Goal: Information Seeking & Learning: Learn about a topic

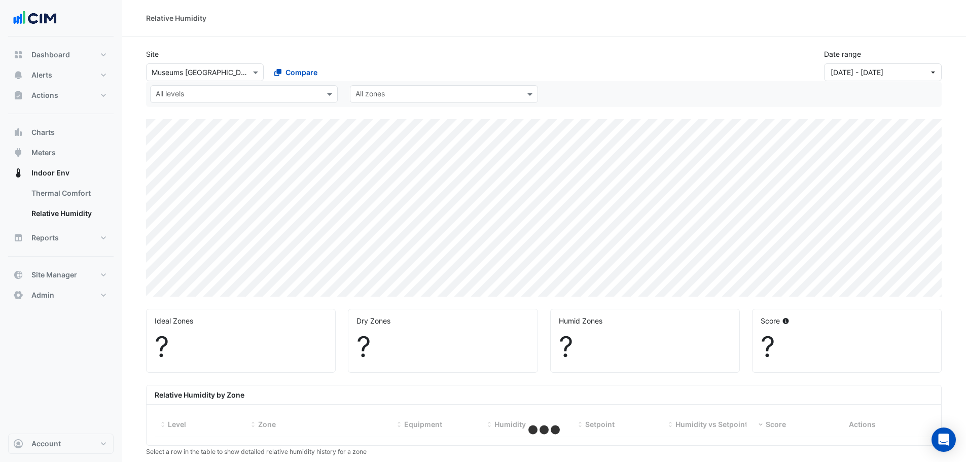
select select "**"
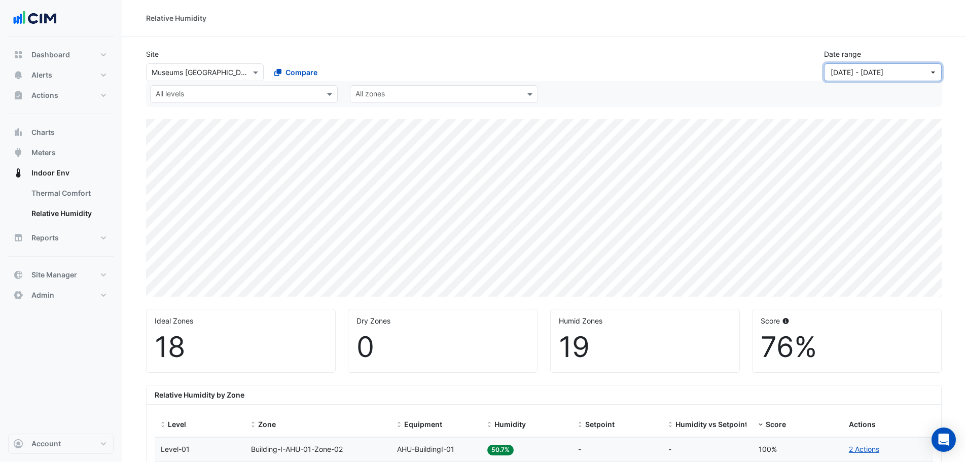
click at [883, 72] on span "01 Feb 25 - 30 Apr 25" at bounding box center [856, 72] width 53 height 9
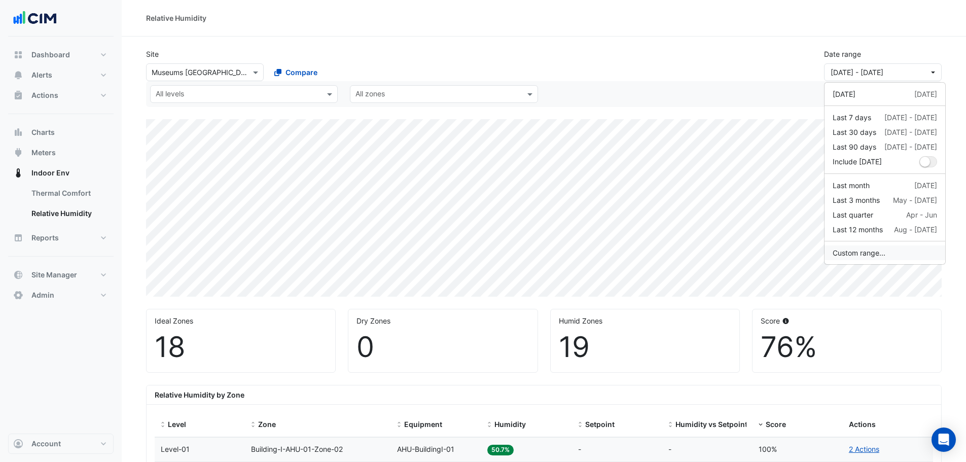
click at [850, 251] on button "Custom range..." at bounding box center [884, 252] width 121 height 15
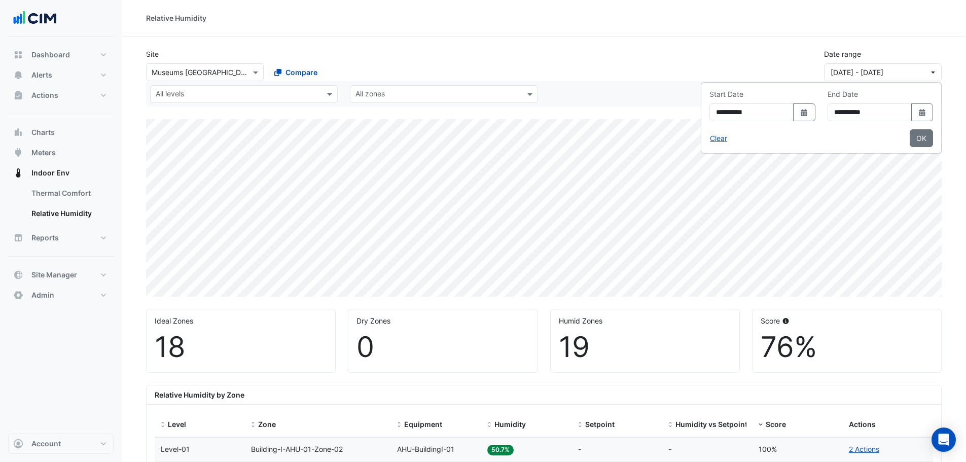
click at [924, 117] on button "Select Date" at bounding box center [922, 112] width 22 height 18
click at [843, 132] on select "*** *** *** *** *** *** *** *** *** *** ***" at bounding box center [836, 132] width 39 height 15
select select "*"
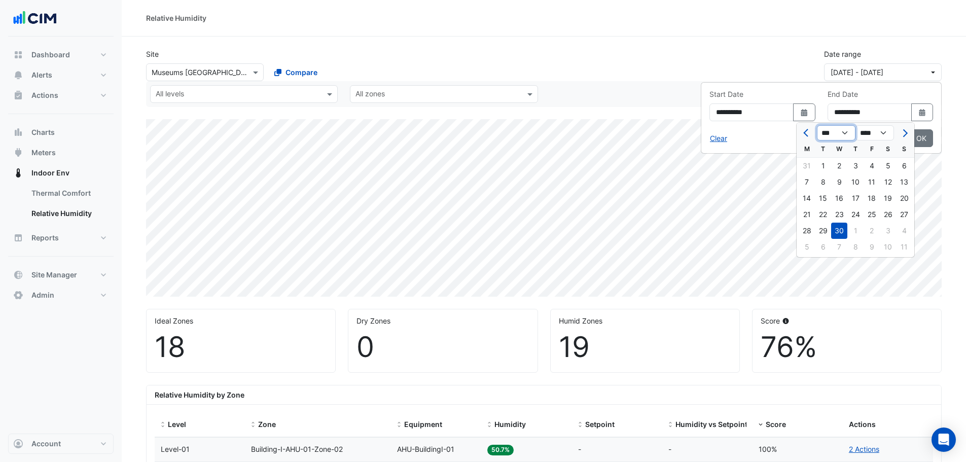
click at [817, 125] on select "*** *** *** *** *** *** *** *** *** *** ***" at bounding box center [836, 132] width 39 height 15
click at [859, 232] on div "31" at bounding box center [855, 231] width 16 height 16
type input "**********"
click at [801, 116] on icon "dropDown" at bounding box center [804, 112] width 6 height 7
select select "*"
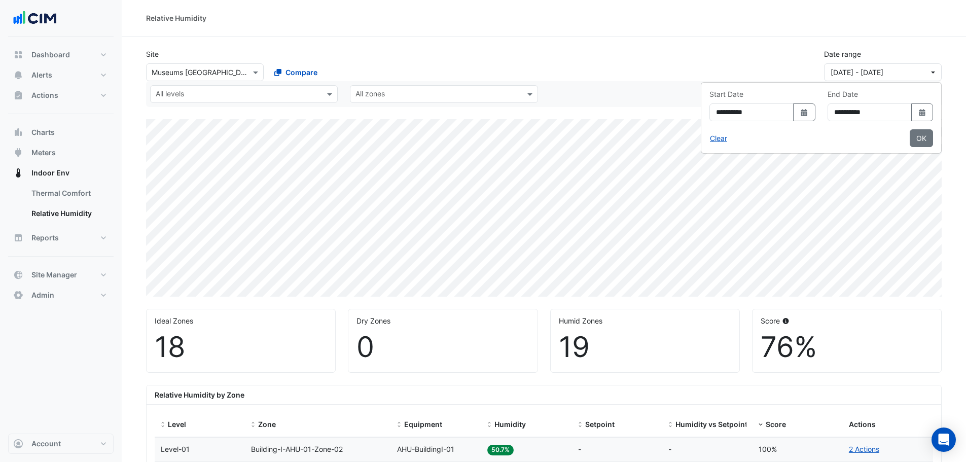
select select "****"
click at [696, 138] on select "*** *** *** *** *** *** ***" at bounding box center [690, 132] width 39 height 15
select select "*"
click at [671, 125] on select "*** *** *** *** *** *** ***" at bounding box center [690, 132] width 39 height 15
click at [707, 163] on div "1" at bounding box center [710, 166] width 16 height 16
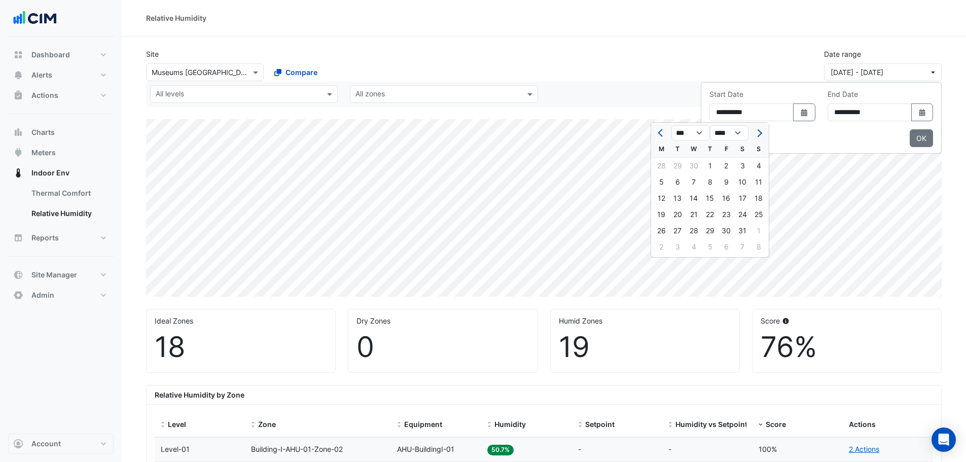
type input "**********"
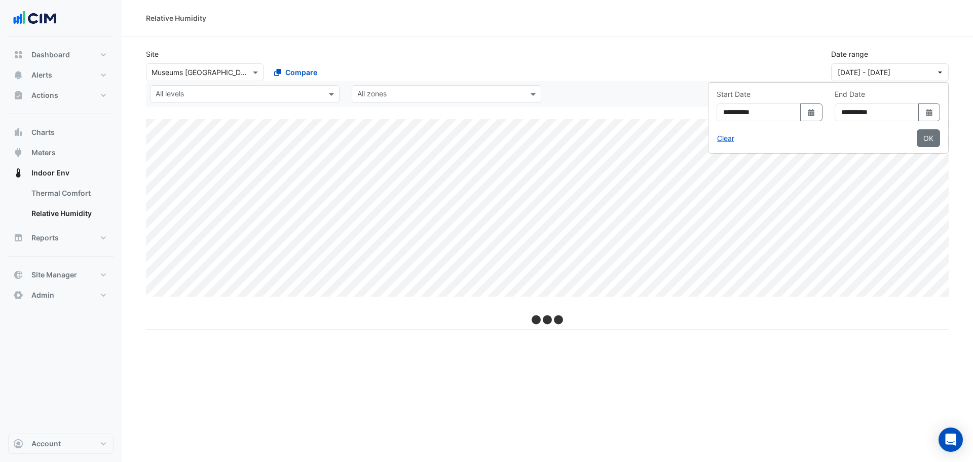
click at [929, 146] on button "OK" at bounding box center [928, 138] width 23 height 18
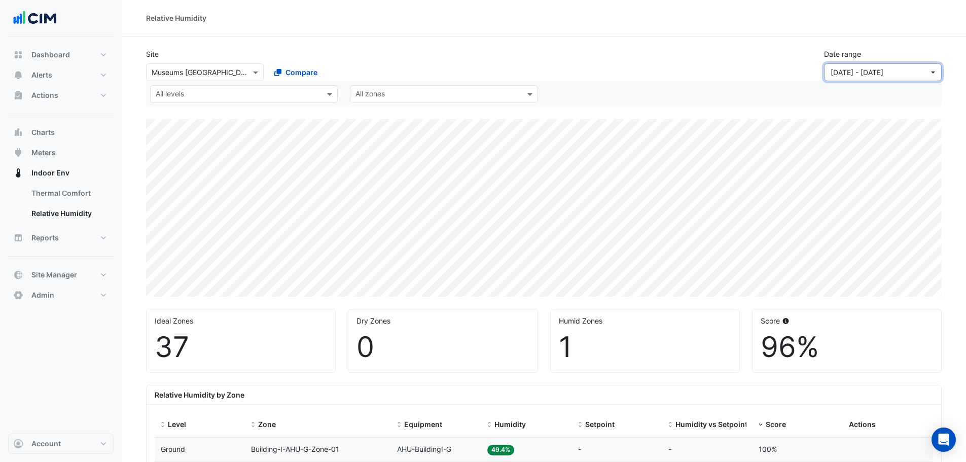
click at [914, 66] on button "01 May 25 - 31 Jul 25" at bounding box center [883, 72] width 118 height 18
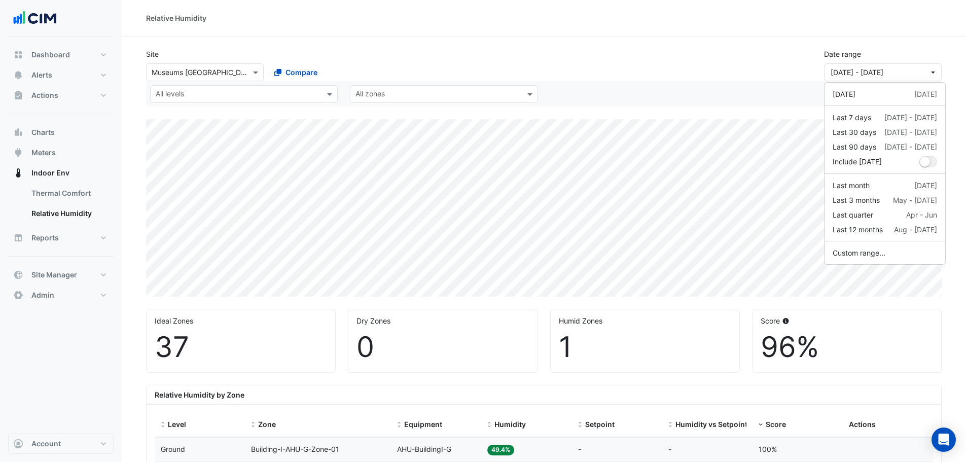
click at [745, 45] on div "Site Select a Site × Museums Discovery Centre Compare Date range 01 May 25 - 31…" at bounding box center [544, 61] width 808 height 41
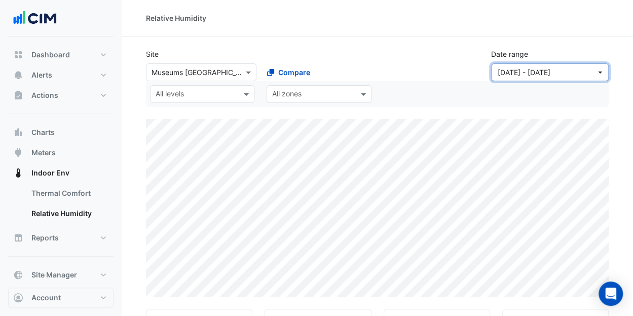
click at [601, 73] on button "01 May 25 - 31 Jul 25" at bounding box center [550, 72] width 118 height 18
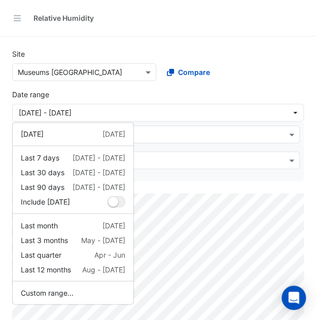
click at [203, 42] on div "Site Select a Site × Museums Discovery Centre Compare Date range 01 May 25 - 31…" at bounding box center [158, 81] width 304 height 81
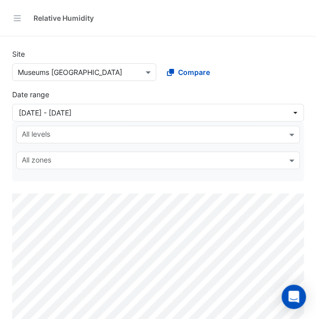
click at [212, 28] on div "Relative Humidity" at bounding box center [158, 18] width 316 height 37
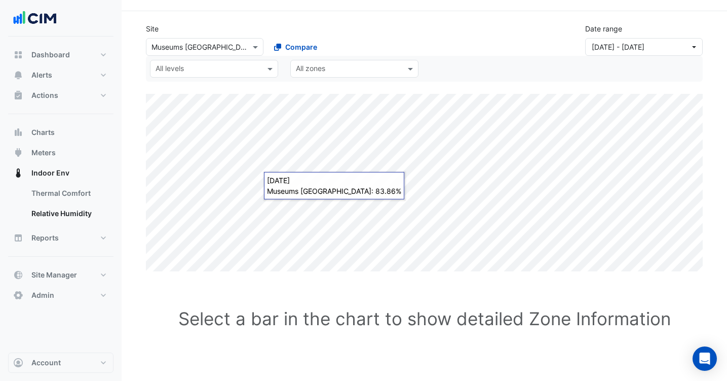
scroll to position [39, 0]
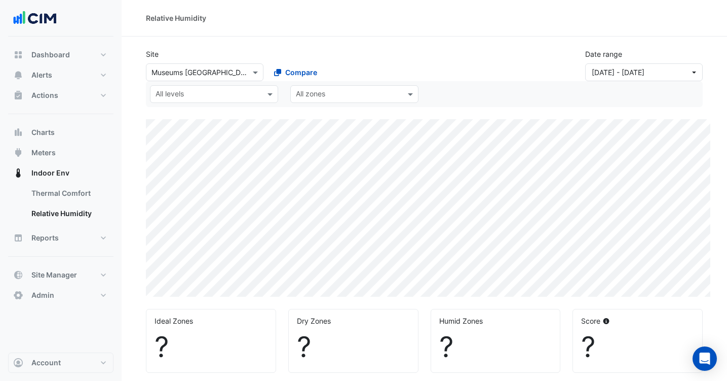
select select "**"
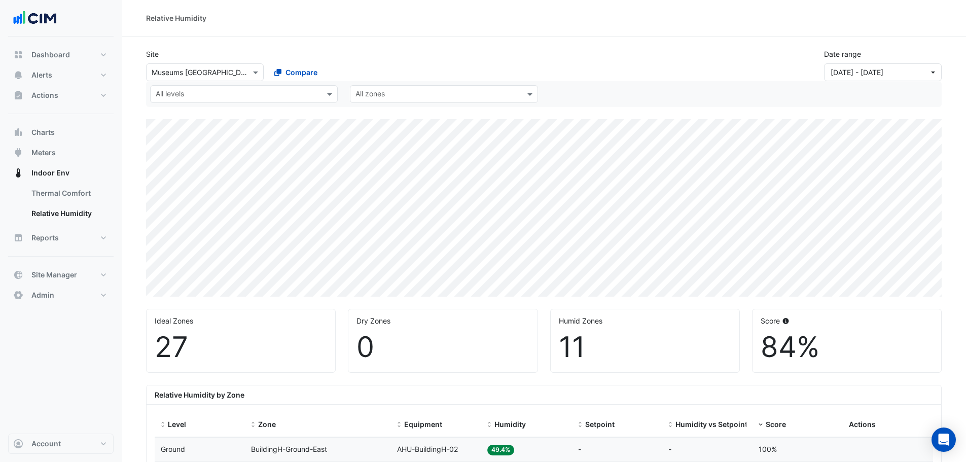
scroll to position [253, 0]
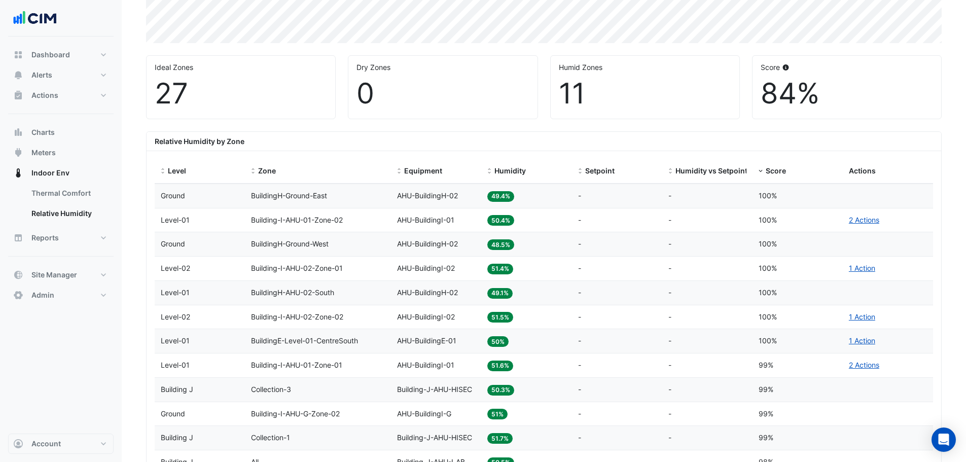
click at [500, 171] on span "Humidity" at bounding box center [509, 170] width 31 height 9
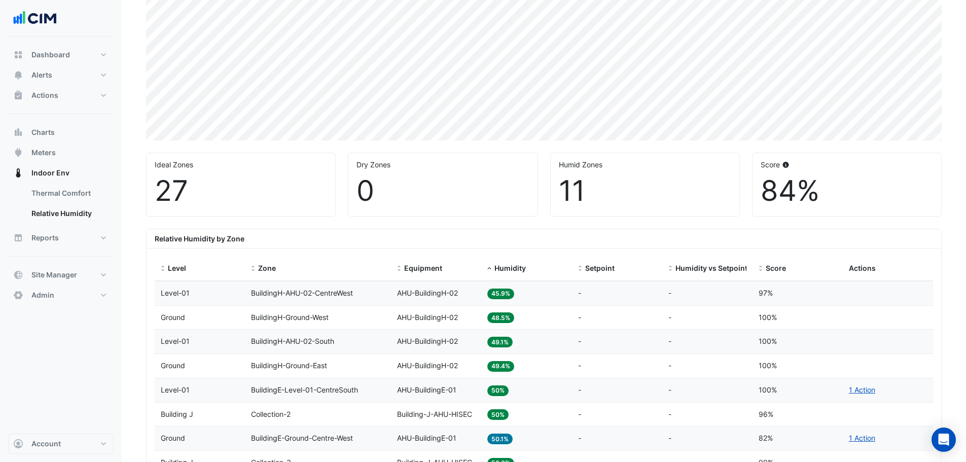
scroll to position [152, 0]
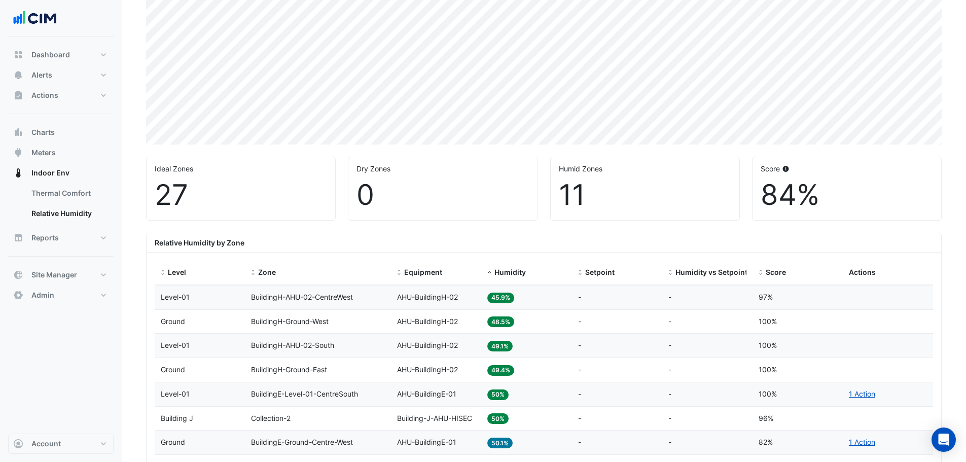
click at [513, 274] on span "Humidity" at bounding box center [509, 272] width 31 height 9
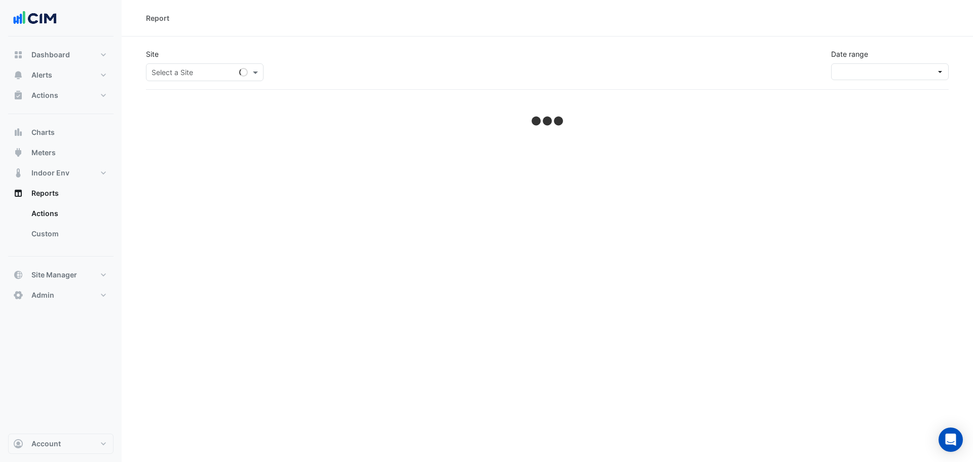
select select "**"
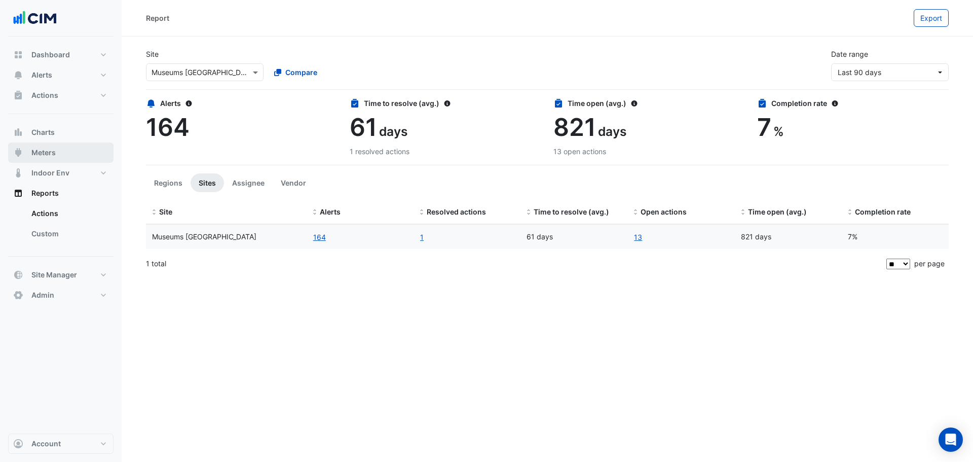
click at [75, 146] on button "Meters" at bounding box center [60, 152] width 105 height 20
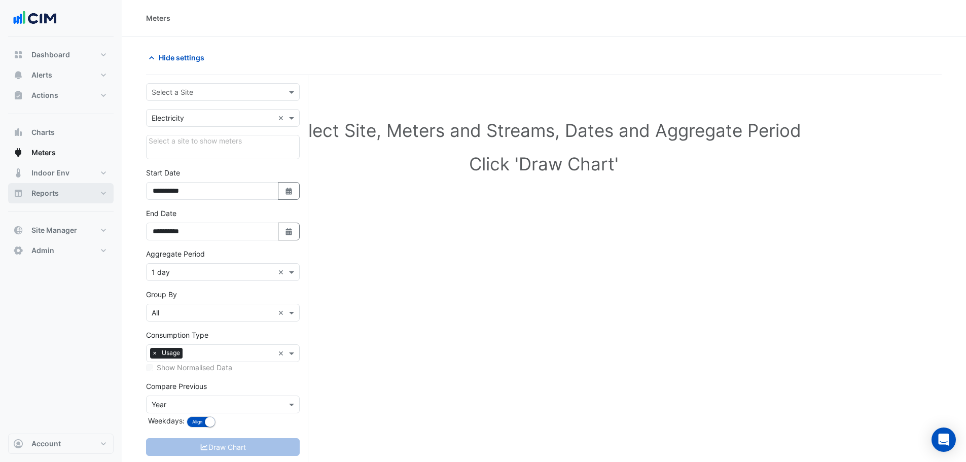
click at [70, 196] on button "Reports" at bounding box center [60, 193] width 105 height 20
select select "**"
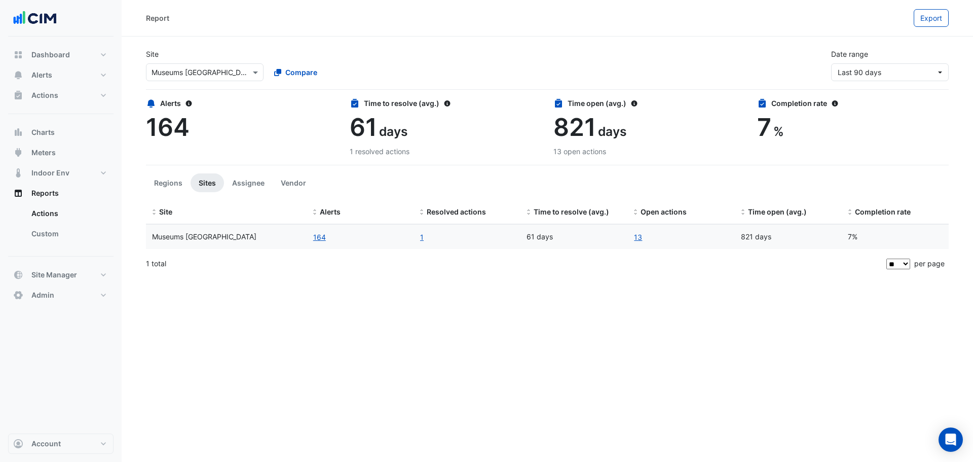
click at [42, 237] on link "Custom" at bounding box center [68, 234] width 90 height 20
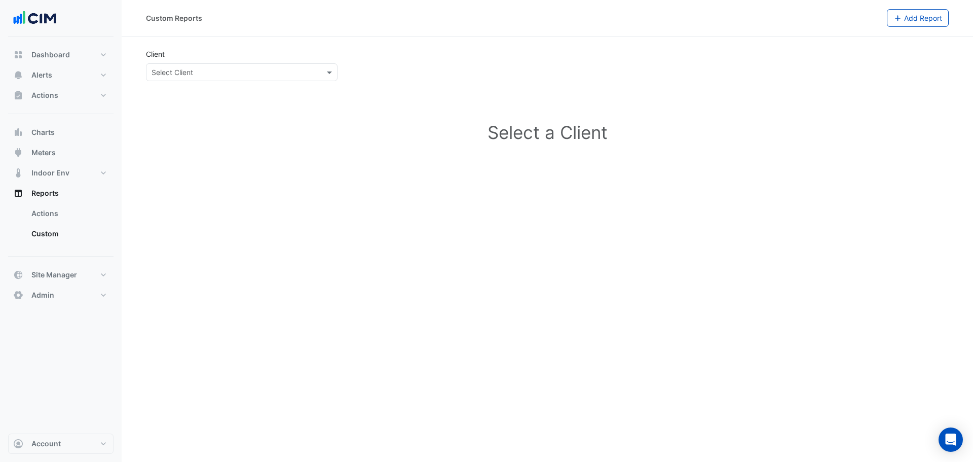
click at [47, 217] on link "Actions" at bounding box center [68, 213] width 90 height 20
select select "**"
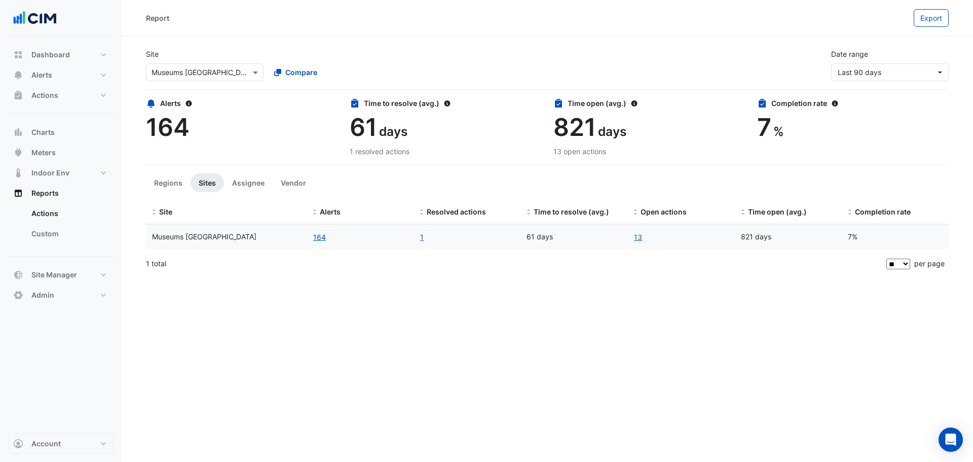
click at [49, 197] on span "Reports" at bounding box center [44, 193] width 27 height 10
click at [51, 216] on link "Actions" at bounding box center [68, 213] width 90 height 20
click at [59, 232] on link "Custom" at bounding box center [68, 234] width 90 height 20
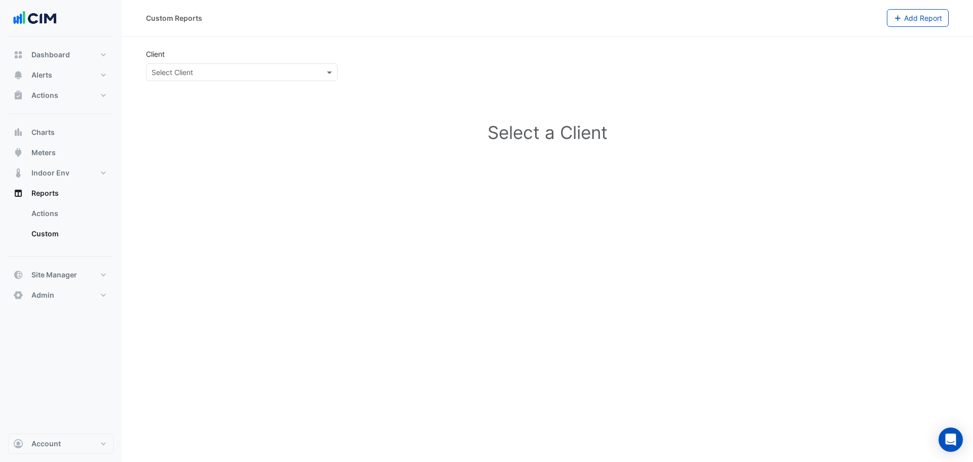
click at [299, 69] on input "text" at bounding box center [232, 72] width 160 height 11
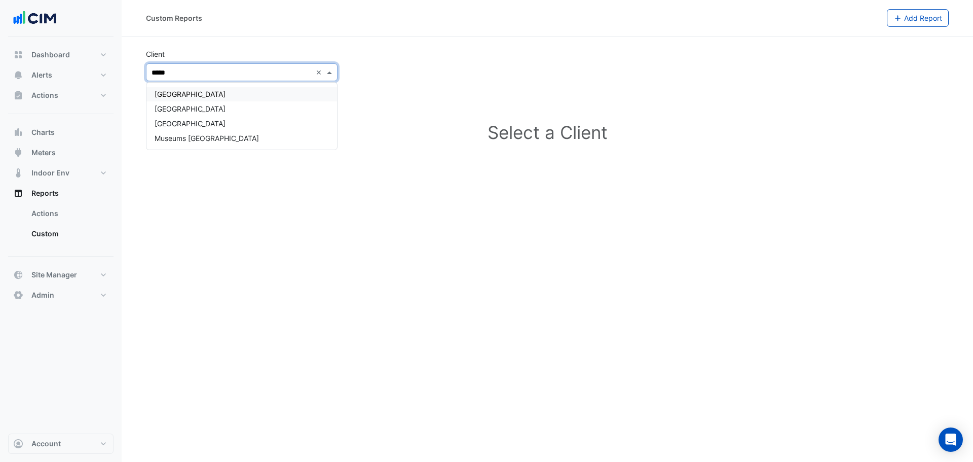
type input "******"
click at [226, 121] on span "[GEOGRAPHIC_DATA]" at bounding box center [190, 123] width 71 height 9
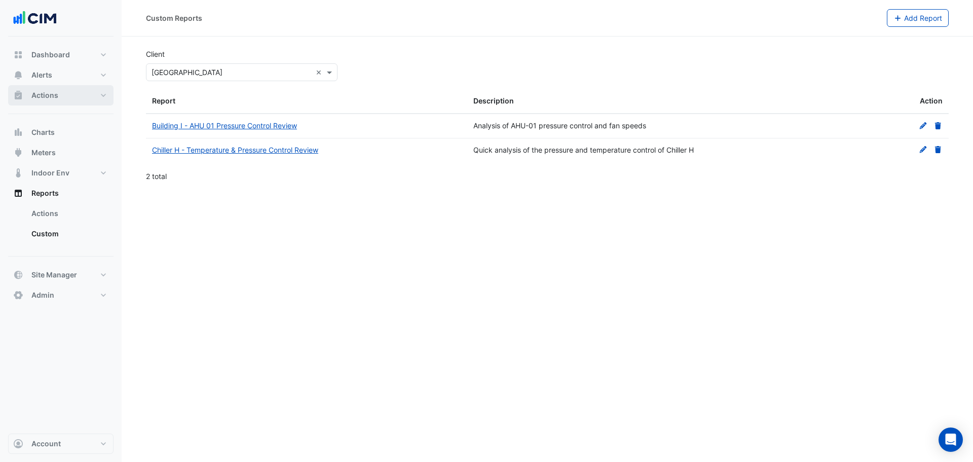
click at [85, 93] on button "Actions" at bounding box center [60, 95] width 105 height 20
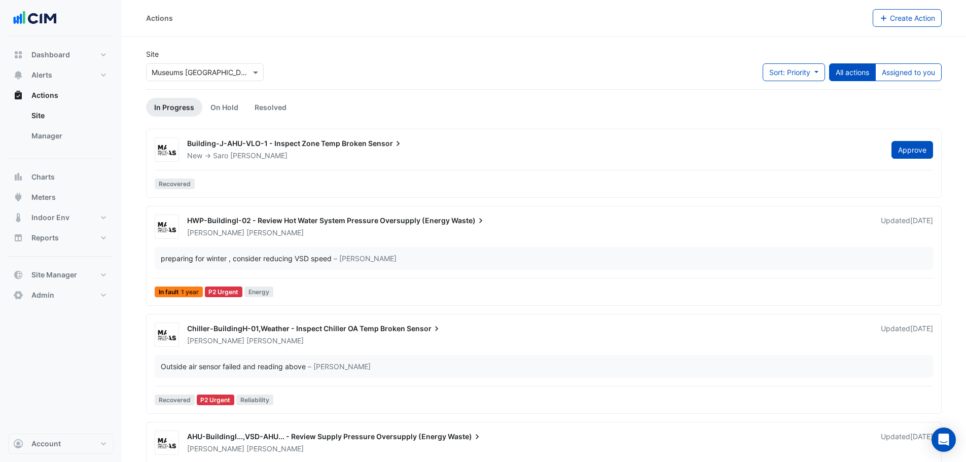
click at [72, 121] on link "Site" at bounding box center [68, 115] width 90 height 20
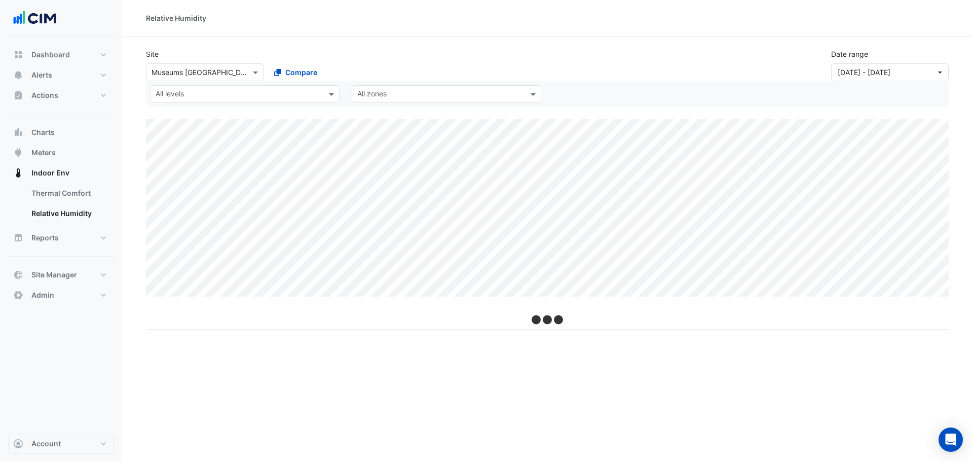
select select "**"
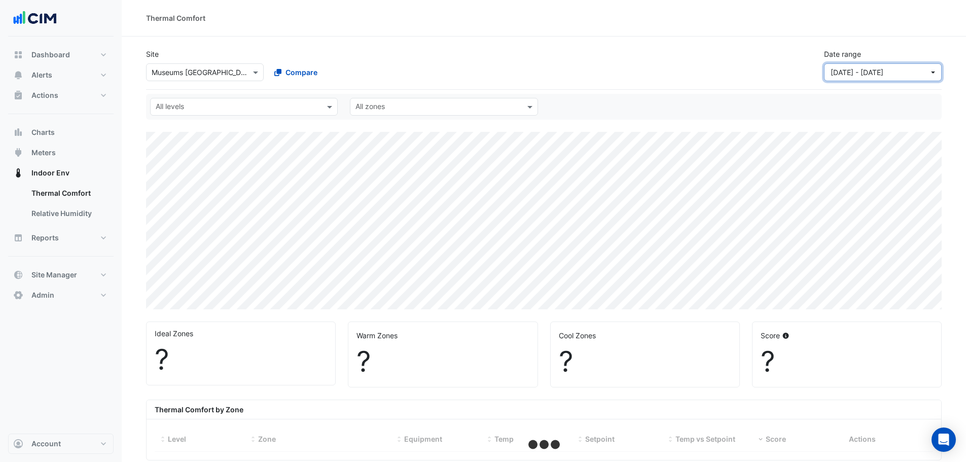
click at [883, 71] on span "01 Jan 25 - 30 Apr 25" at bounding box center [856, 72] width 53 height 9
select select "**"
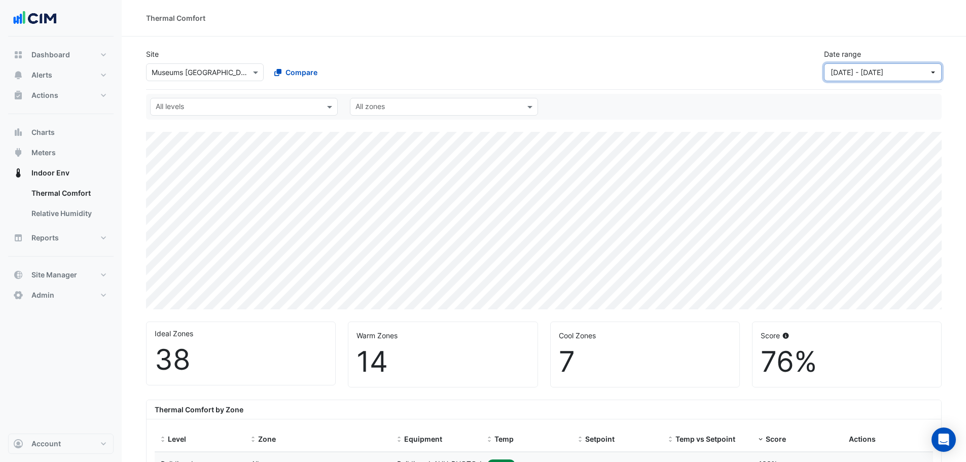
click at [883, 76] on span "01 Jan 25 - 30 Apr 25" at bounding box center [856, 72] width 53 height 9
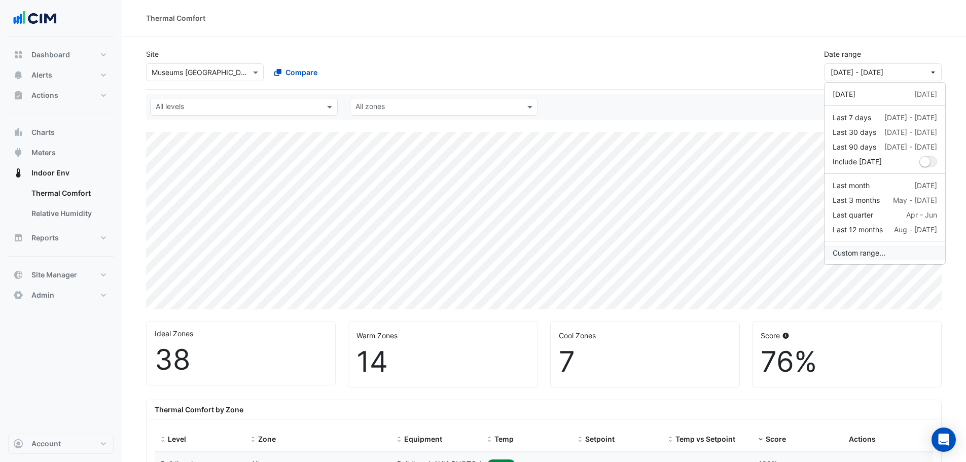
click at [870, 254] on button "Custom range..." at bounding box center [884, 252] width 121 height 15
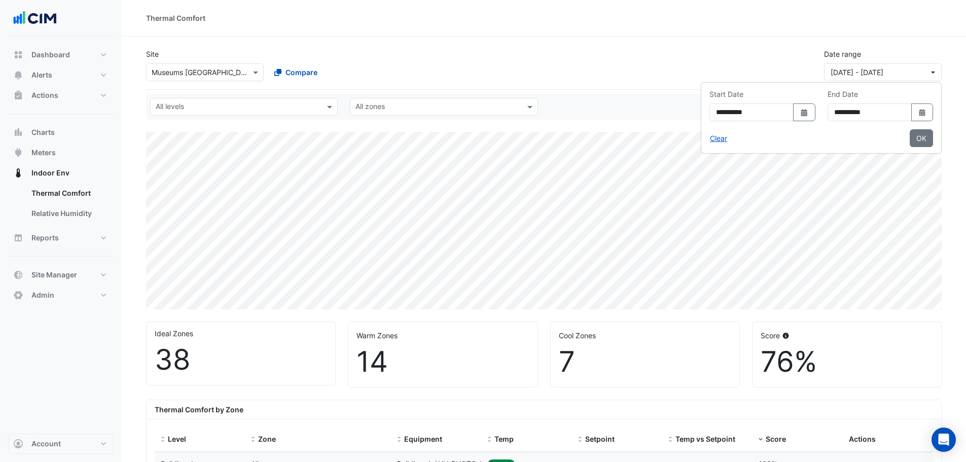
click at [928, 116] on button "Select Date" at bounding box center [922, 112] width 22 height 18
click at [844, 133] on select "*** *** *** *** *** *** *** *** *** *** *** ***" at bounding box center [836, 132] width 39 height 15
click at [817, 125] on select "*** *** *** *** *** *** *** *** *** *** *** ***" at bounding box center [836, 132] width 39 height 15
click at [835, 139] on select "*** *** *** *** *** *** *** *** *** *** *** ***" at bounding box center [836, 132] width 39 height 15
select select "*"
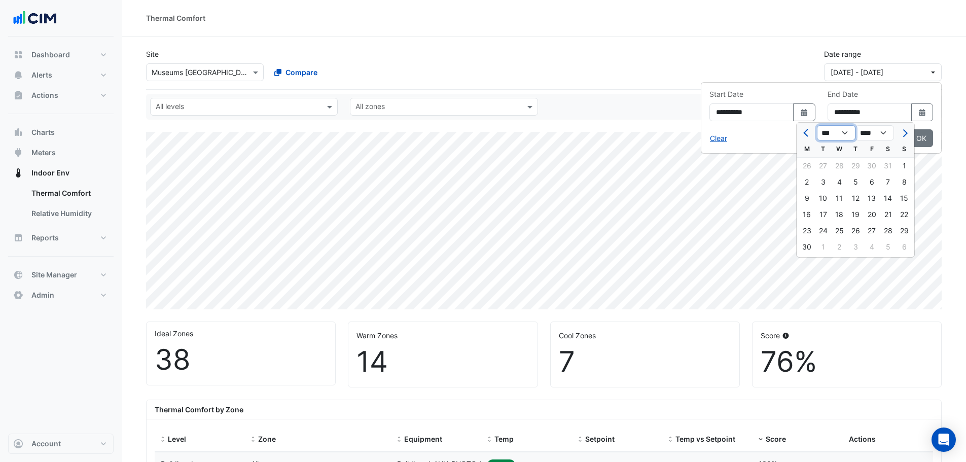
click at [817, 125] on select "*** *** *** *** *** *** *** *** *** *** *** ***" at bounding box center [836, 132] width 39 height 15
click at [853, 230] on div "31" at bounding box center [855, 231] width 16 height 16
type input "**********"
click at [793, 110] on button "Select Date" at bounding box center [804, 112] width 22 height 18
select select "****"
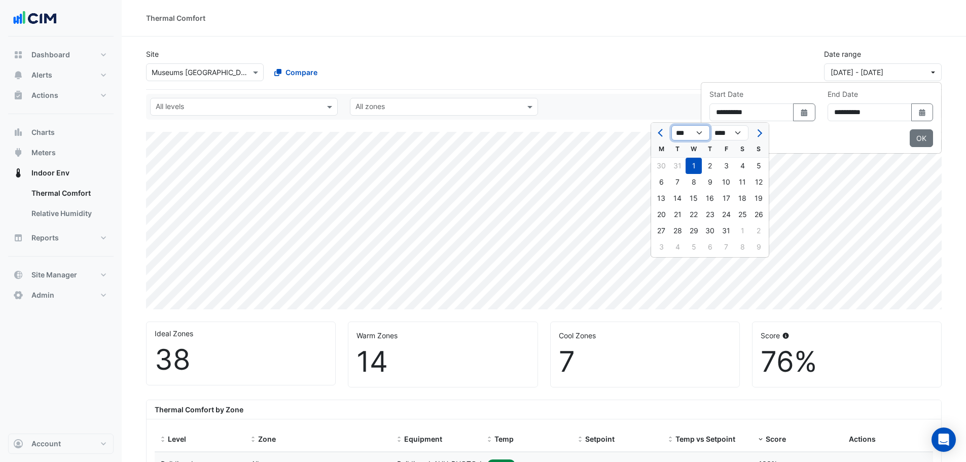
click at [693, 134] on select "*** *** *** *** *** *** ***" at bounding box center [690, 132] width 39 height 15
select select "*"
click at [671, 125] on select "*** *** *** *** *** *** ***" at bounding box center [690, 132] width 39 height 15
click at [704, 162] on div "1" at bounding box center [710, 166] width 16 height 16
type input "**********"
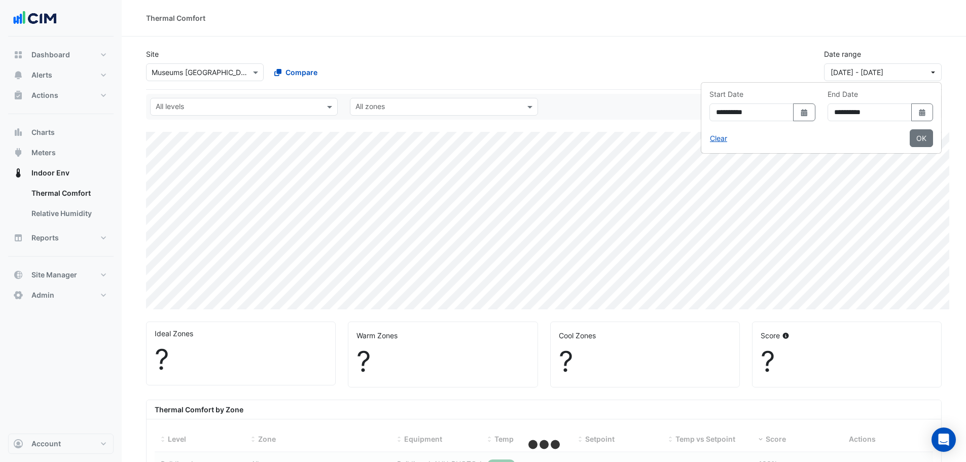
click at [928, 142] on button "OK" at bounding box center [920, 138] width 23 height 18
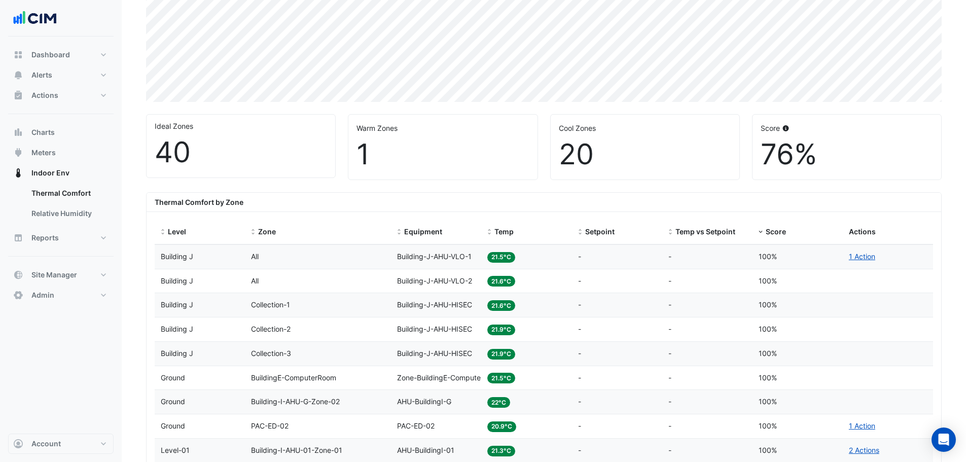
scroll to position [304, 0]
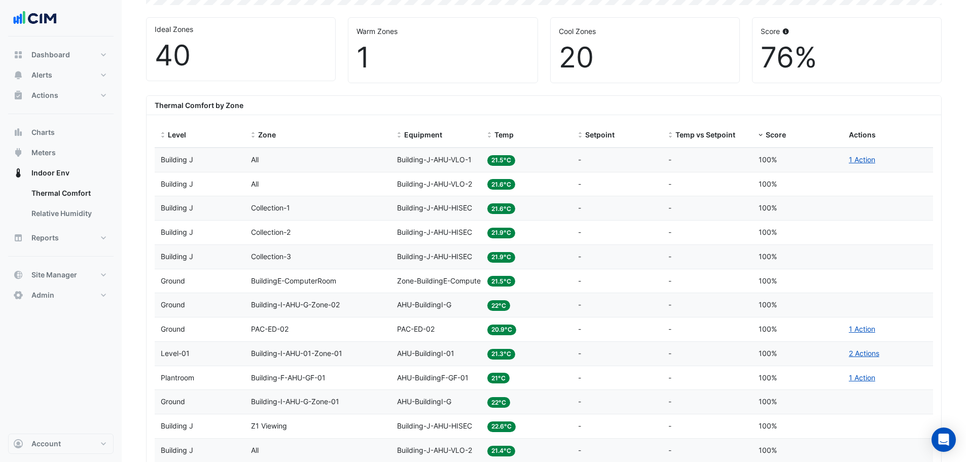
click at [498, 132] on span "Temp" at bounding box center [503, 134] width 19 height 9
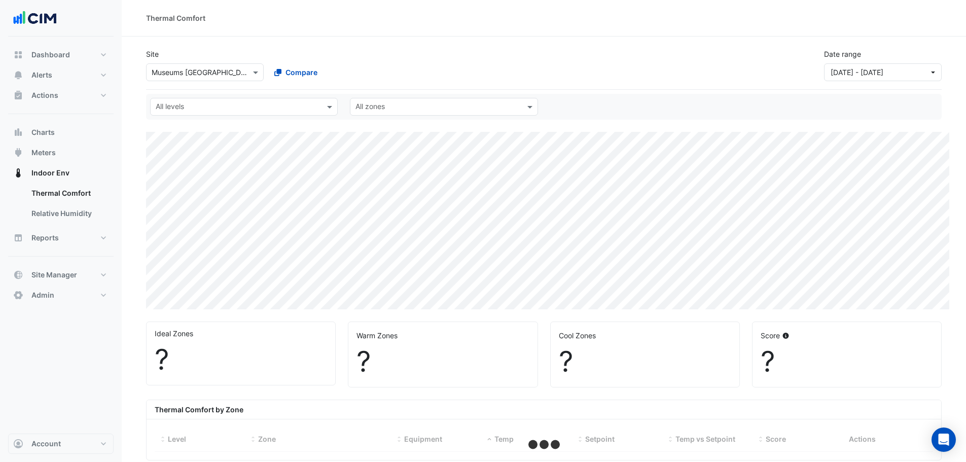
select select "**"
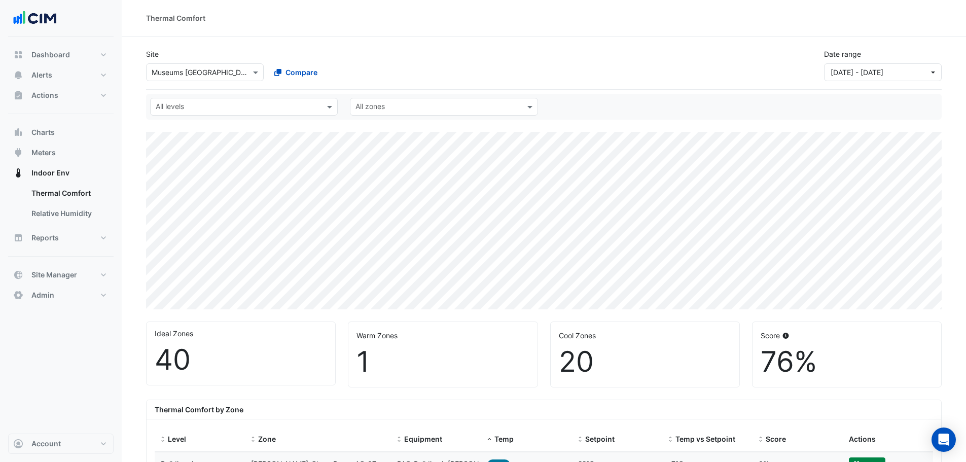
click at [748, 59] on div "Site Select a Site × Museums Discovery Centre Compare Date range 01 May 25 - 31…" at bounding box center [544, 61] width 808 height 41
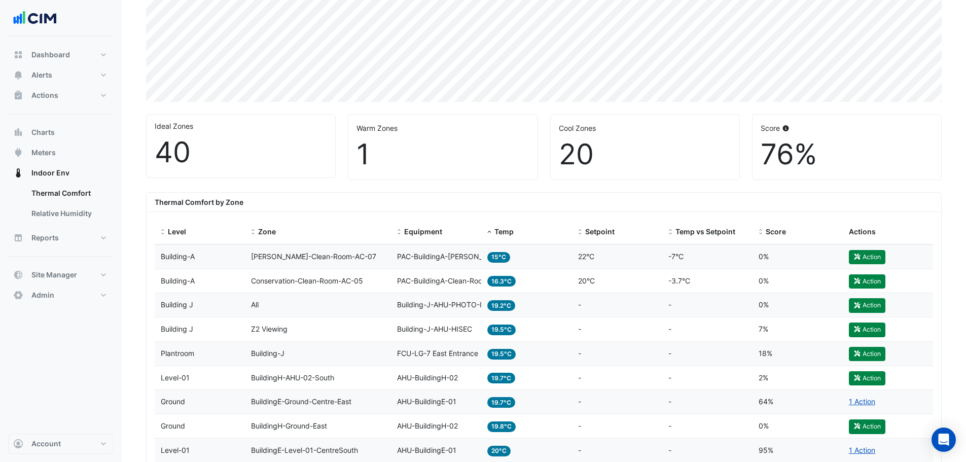
scroll to position [152, 0]
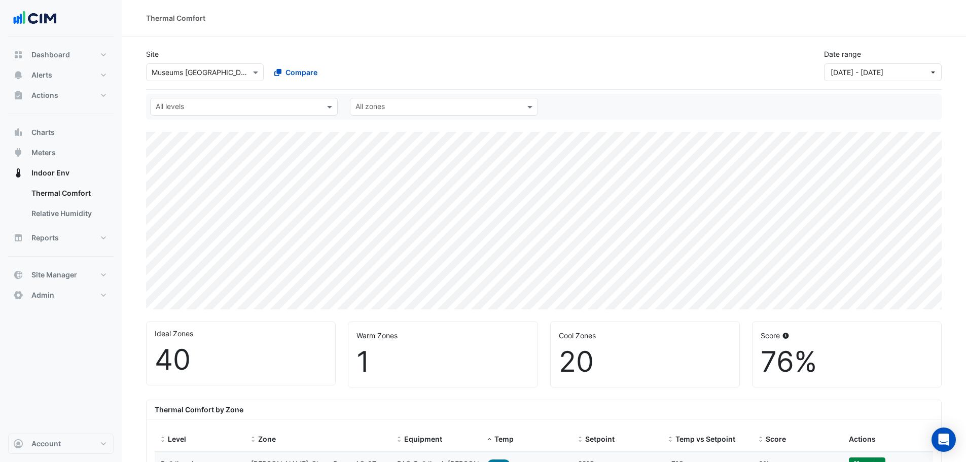
click at [296, 10] on div "Thermal Comfort" at bounding box center [544, 18] width 844 height 37
click at [518, 28] on div "Thermal Comfort" at bounding box center [544, 18] width 844 height 37
click at [47, 242] on span "Reports" at bounding box center [44, 238] width 27 height 10
select select "**"
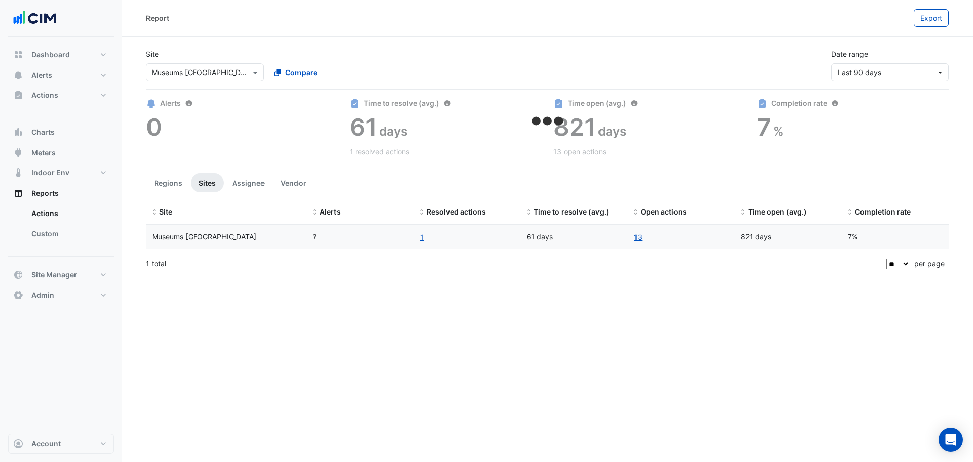
click at [76, 216] on link "Actions" at bounding box center [68, 213] width 90 height 20
click at [72, 205] on link "Actions" at bounding box center [68, 213] width 90 height 20
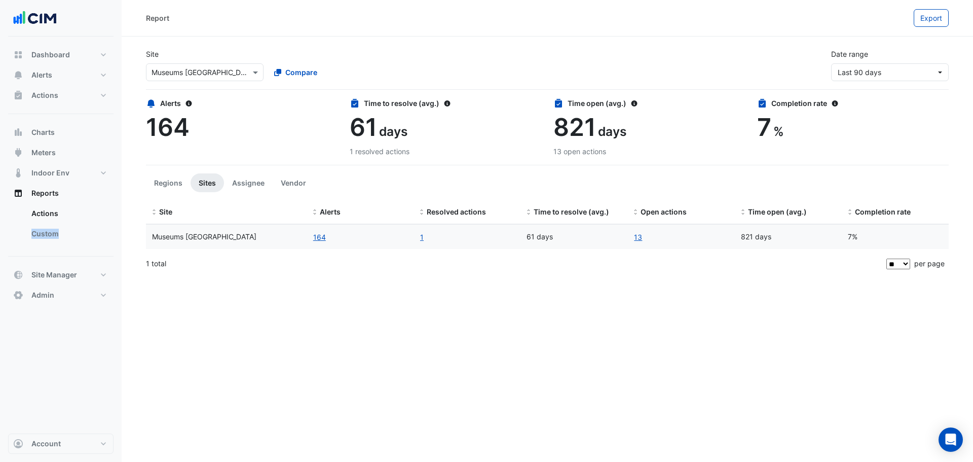
click at [72, 224] on ul "Actions Custom" at bounding box center [60, 225] width 105 height 45
click at [76, 195] on button "Reports" at bounding box center [60, 193] width 105 height 20
click at [64, 194] on button "Reports" at bounding box center [60, 193] width 105 height 20
click at [64, 210] on link "Actions" at bounding box center [68, 213] width 90 height 20
click at [65, 236] on link "Custom" at bounding box center [68, 234] width 90 height 20
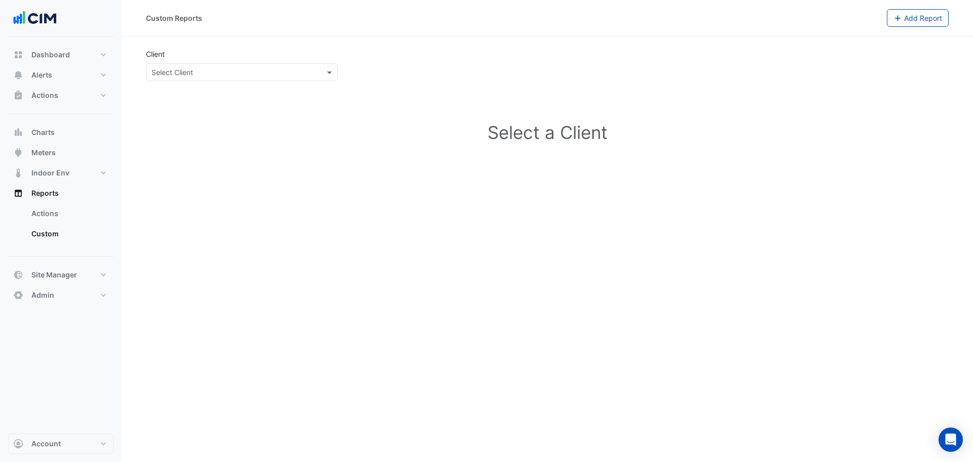
click at [233, 70] on input "text" at bounding box center [232, 72] width 160 height 11
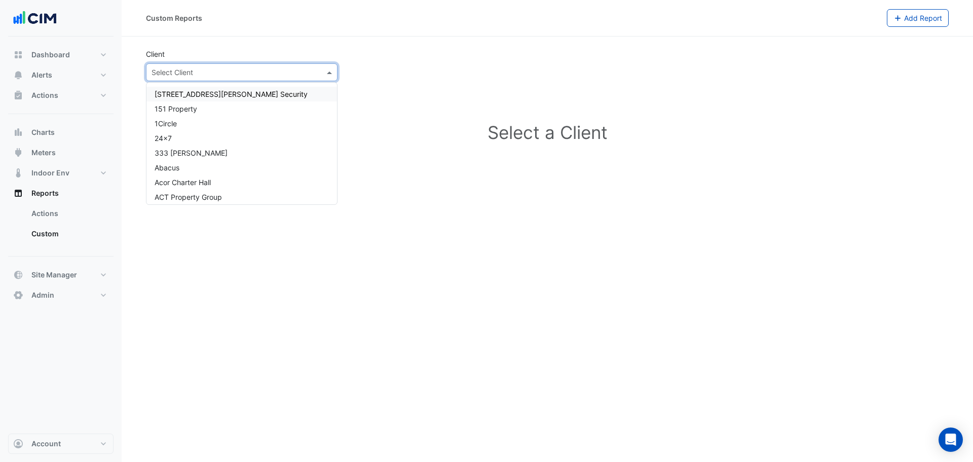
type input "*"
type input "******"
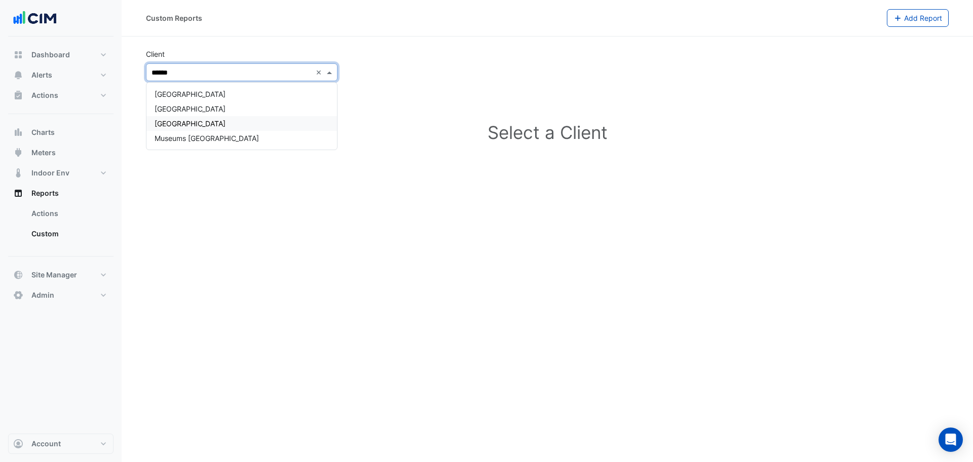
click at [229, 117] on div "[GEOGRAPHIC_DATA]" at bounding box center [242, 123] width 191 height 15
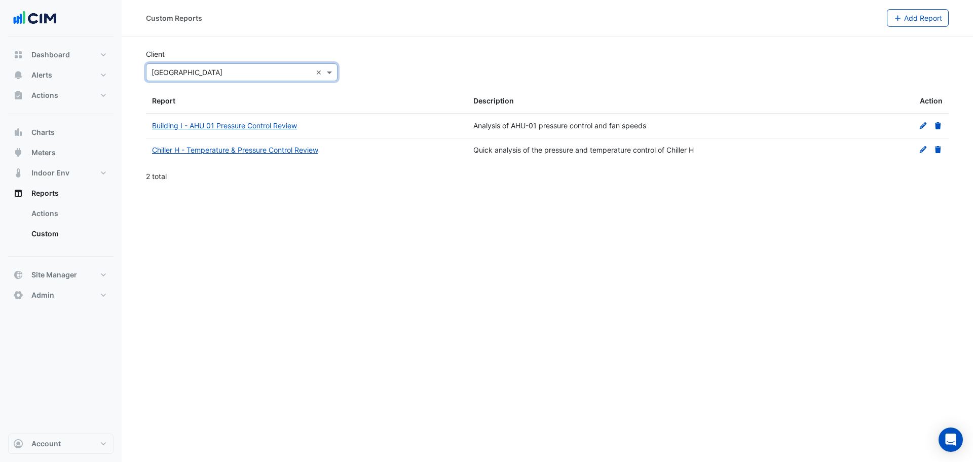
click at [403, 260] on div "Custom Reports Add Report Client Select Client × Museum of Applied Arts and Sci…" at bounding box center [548, 231] width 852 height 462
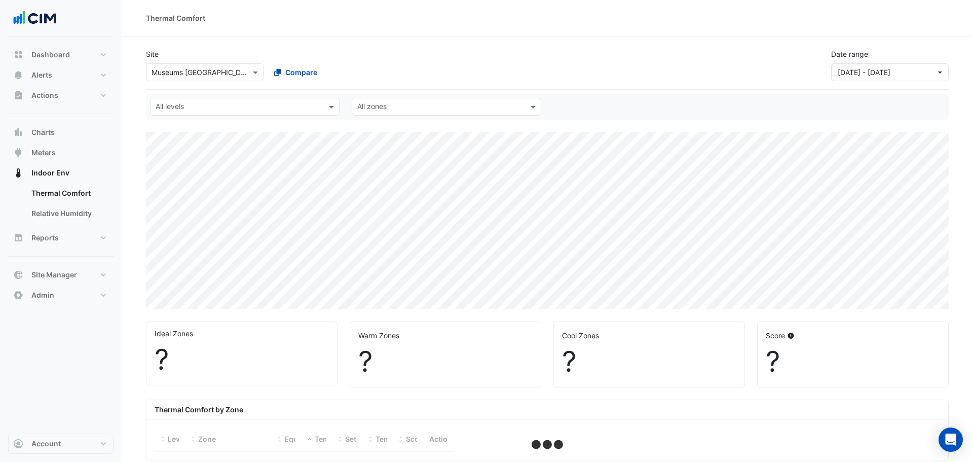
select select "**"
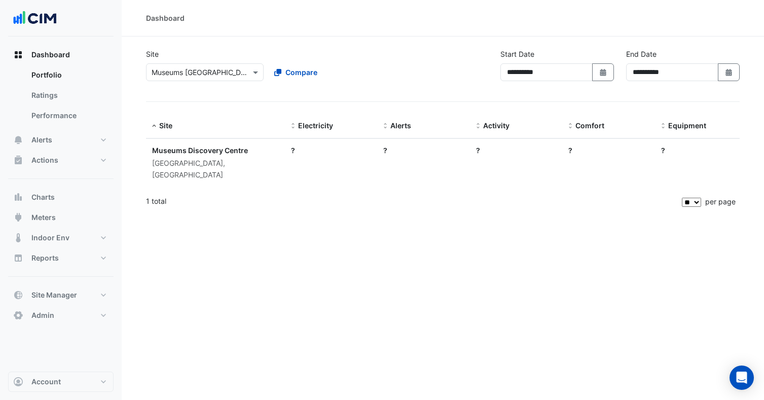
select select "**"
click at [34, 49] on button "Dashboard" at bounding box center [60, 55] width 105 height 20
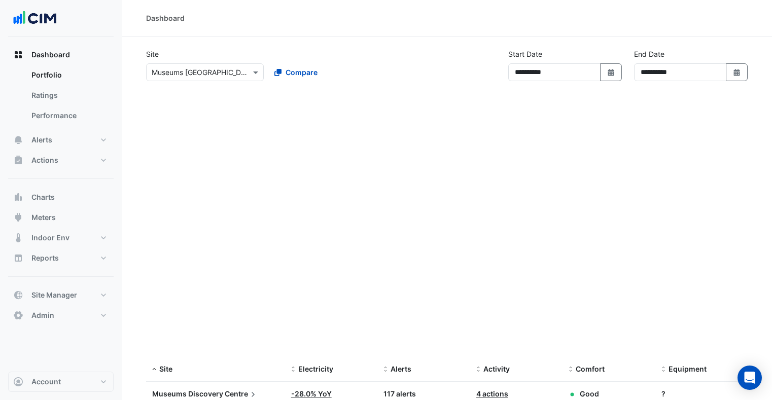
click at [155, 160] on app-tabular-dashboard "**********" at bounding box center [446, 253] width 601 height 409
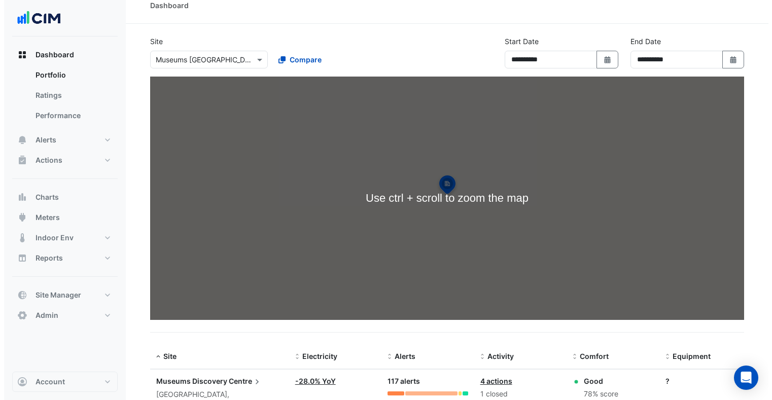
scroll to position [47, 0]
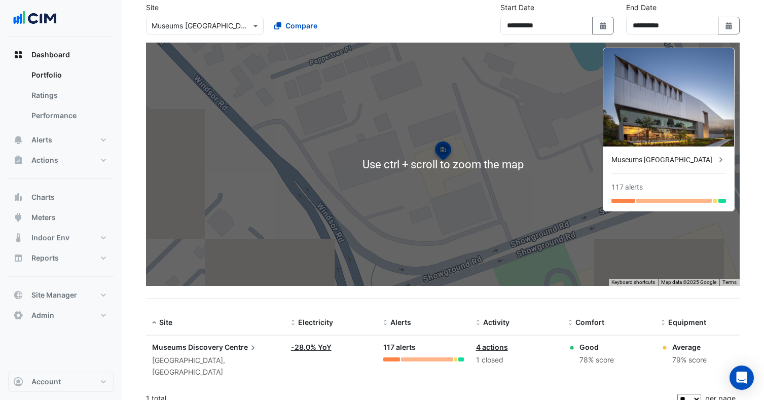
click at [221, 348] on span "Museums Discovery" at bounding box center [187, 347] width 71 height 9
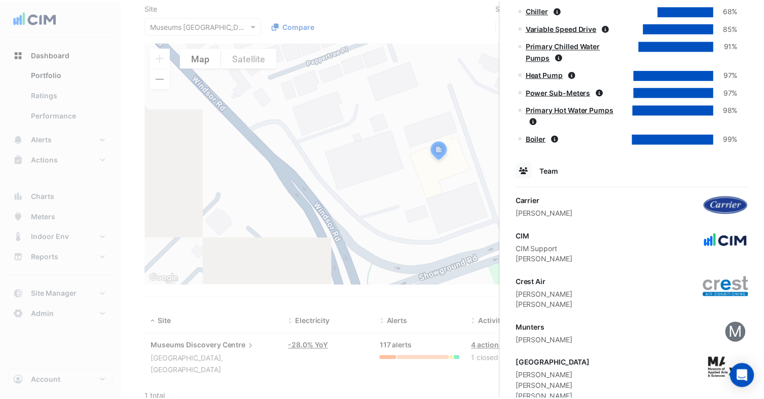
scroll to position [467, 0]
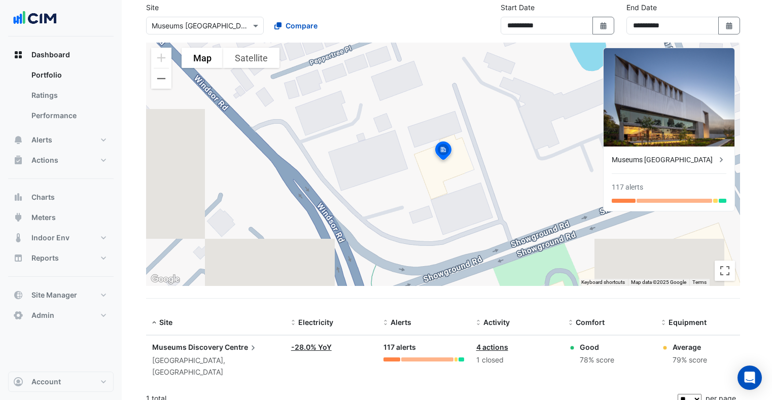
click at [26, 48] on ngb-offcanvas-backdrop at bounding box center [386, 200] width 772 height 400
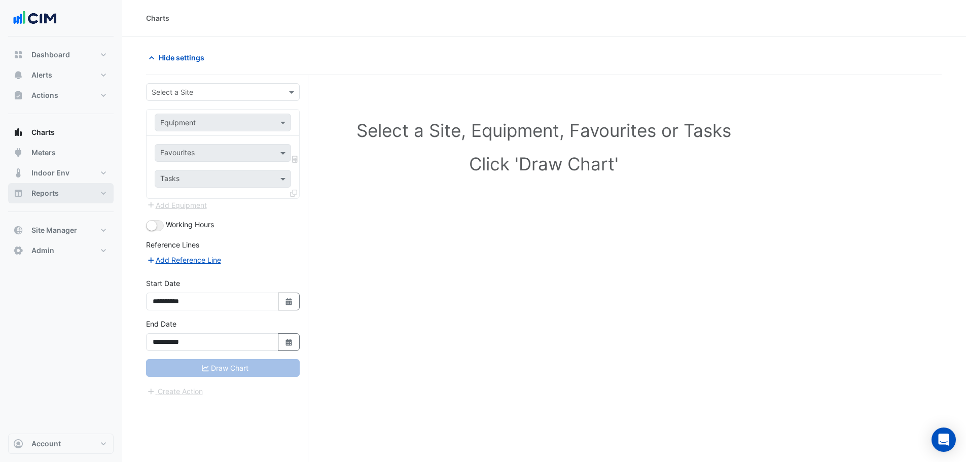
drag, startPoint x: 50, startPoint y: 190, endPoint x: 61, endPoint y: 196, distance: 12.5
click at [50, 190] on span "Reports" at bounding box center [44, 193] width 27 height 10
select select "**"
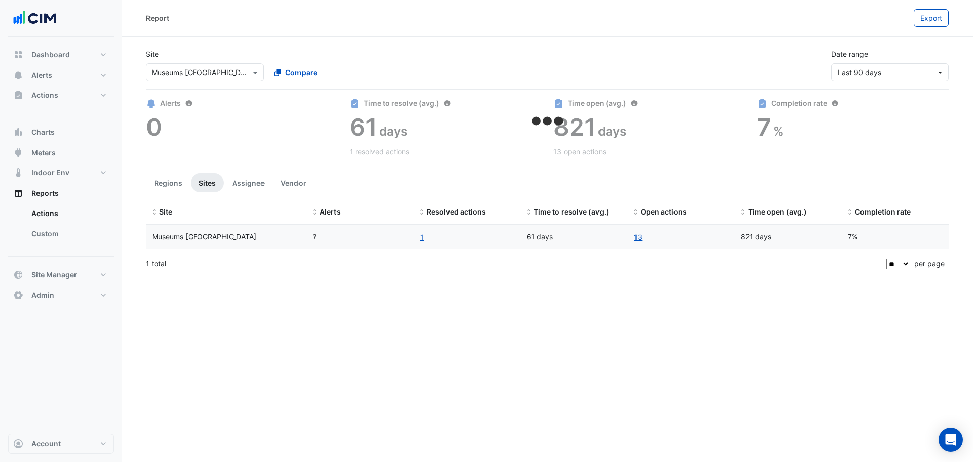
click at [59, 242] on link "Custom" at bounding box center [68, 234] width 90 height 20
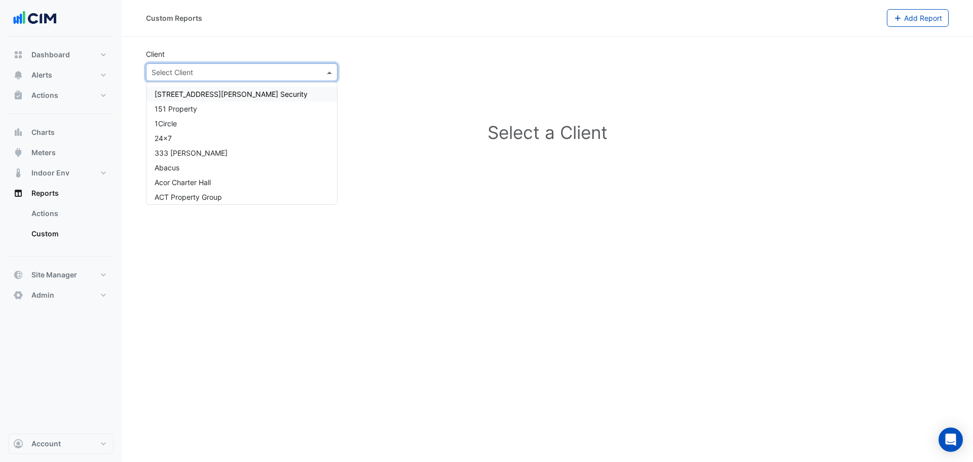
click at [223, 71] on input "text" at bounding box center [232, 72] width 160 height 11
type input "*********"
click at [223, 91] on span "[GEOGRAPHIC_DATA]" at bounding box center [190, 94] width 71 height 9
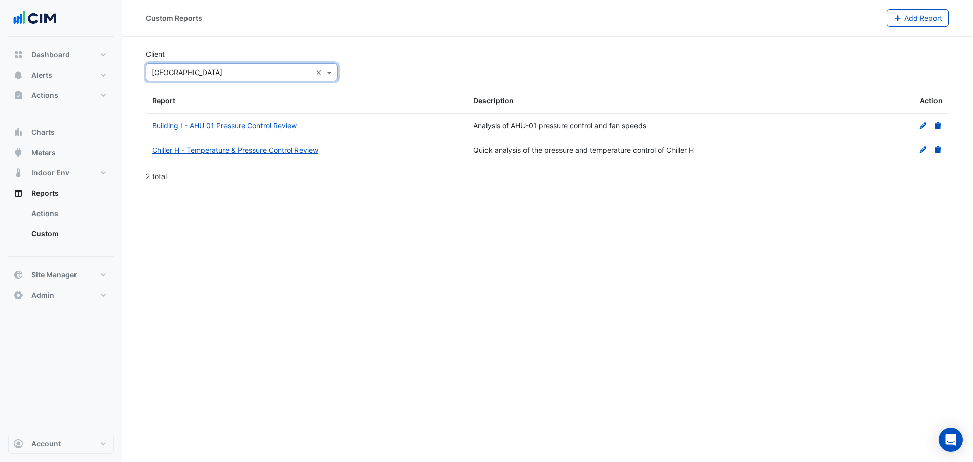
click at [382, 237] on div "Custom Reports Add Report Client Select Client × Museum of Applied Arts and Sci…" at bounding box center [548, 231] width 852 height 462
click at [315, 279] on div "Custom Reports Add Report Client Select Client × Museum of Applied Arts and Sci…" at bounding box center [548, 231] width 852 height 462
click at [417, 314] on div "Custom Reports Add Report Client Select Client × Museum of Applied Arts and Sci…" at bounding box center [548, 231] width 852 height 462
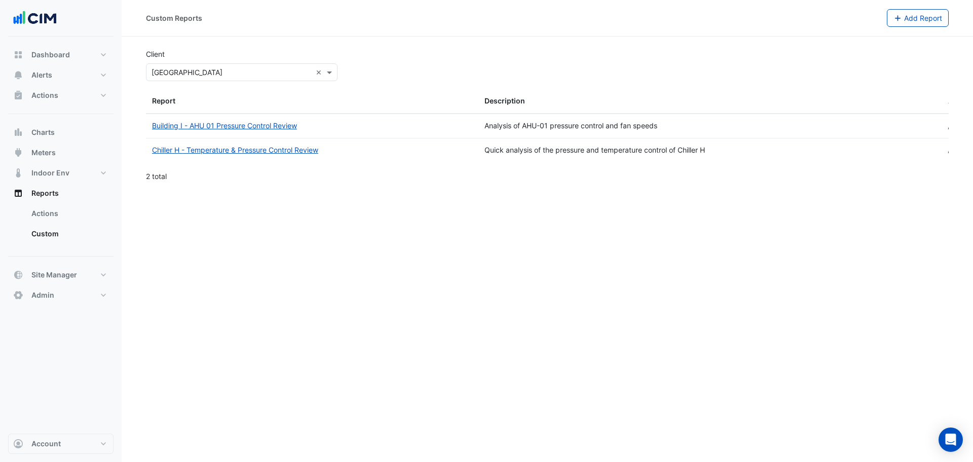
click at [263, 153] on link "Chiller H - Temperature & Pressure Control Review" at bounding box center [235, 149] width 166 height 9
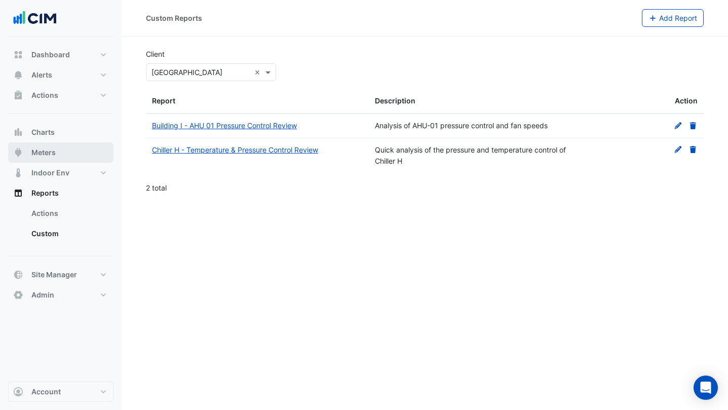
click at [61, 151] on button "Meters" at bounding box center [60, 152] width 105 height 20
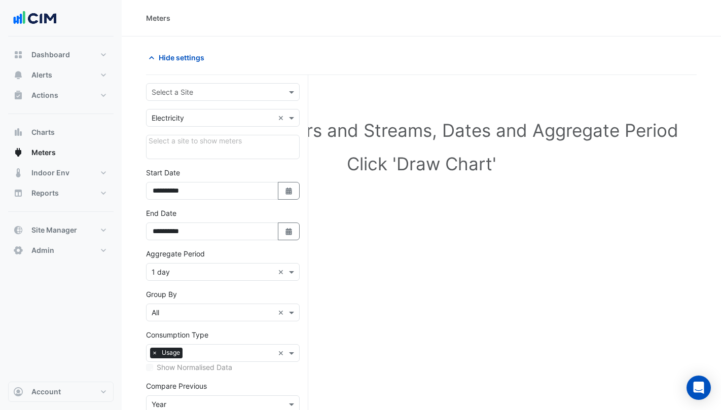
click at [195, 90] on input "text" at bounding box center [213, 92] width 122 height 11
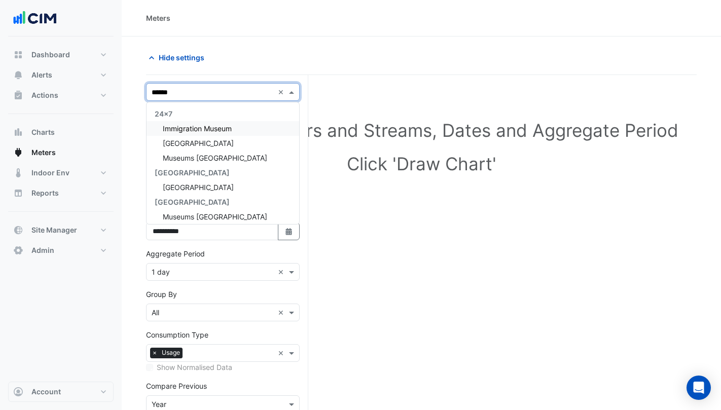
type input "*******"
click at [225, 130] on span "Museums [GEOGRAPHIC_DATA]" at bounding box center [215, 128] width 104 height 9
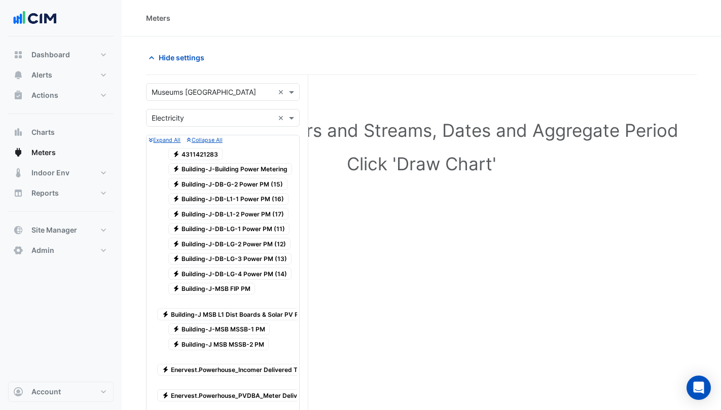
click at [208, 155] on span "Electricity 4311421283" at bounding box center [195, 154] width 55 height 12
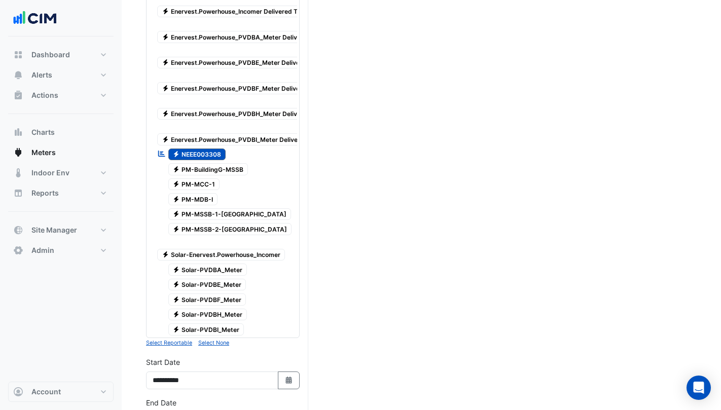
scroll to position [507, 0]
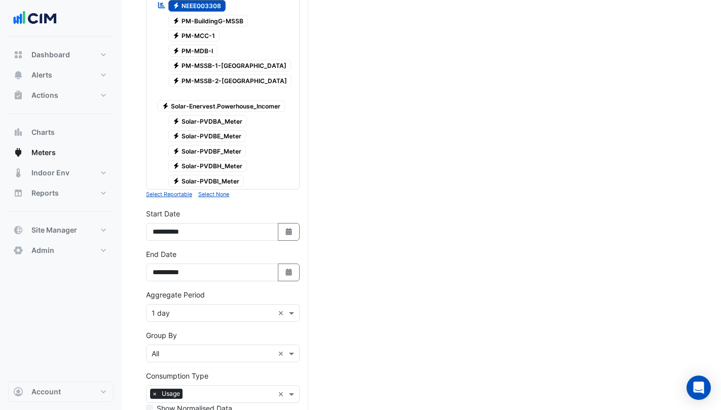
click at [221, 318] on div "Aggregate Period × 1 day" at bounding box center [210, 313] width 127 height 11
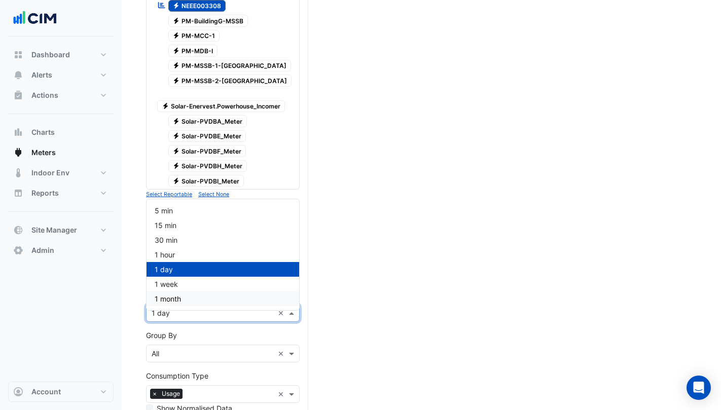
click at [215, 294] on div "1 month" at bounding box center [223, 298] width 153 height 15
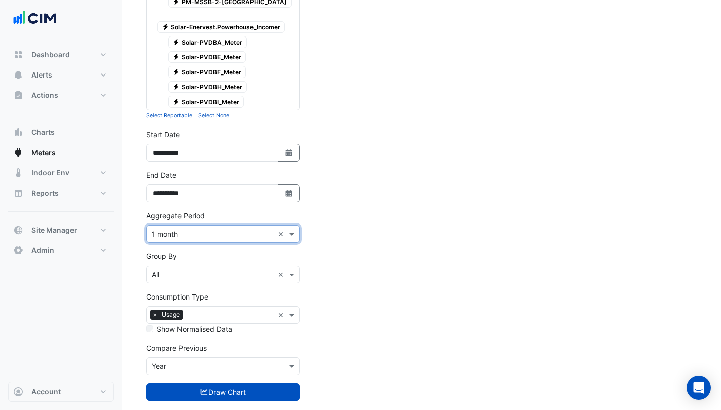
scroll to position [612, 0]
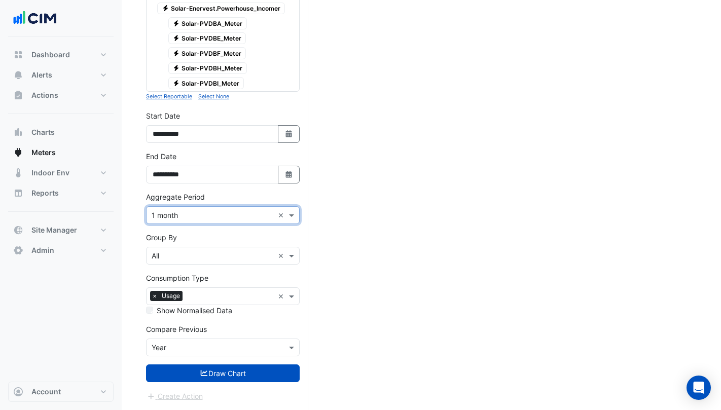
click at [303, 130] on div "**********" at bounding box center [223, 131] width 166 height 41
click at [295, 131] on button "Select Date" at bounding box center [289, 134] width 22 height 18
select select "*"
select select "****"
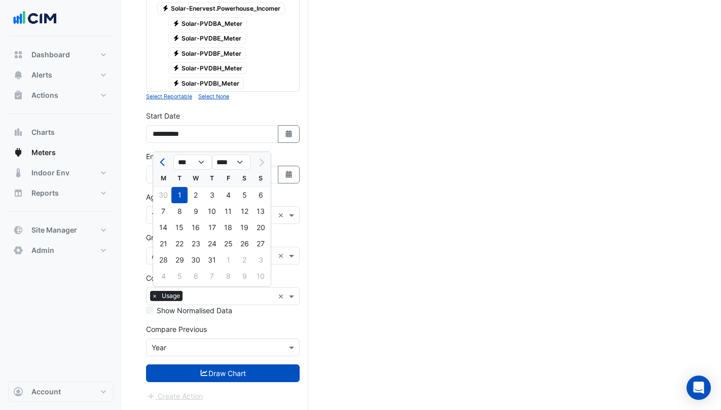
click at [295, 161] on div "**********" at bounding box center [223, 167] width 154 height 32
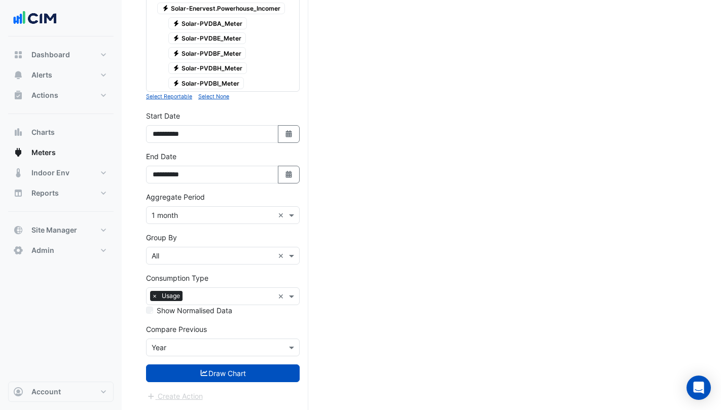
click at [287, 185] on div "**********" at bounding box center [223, 171] width 166 height 41
click at [289, 173] on icon "button" at bounding box center [288, 174] width 6 height 7
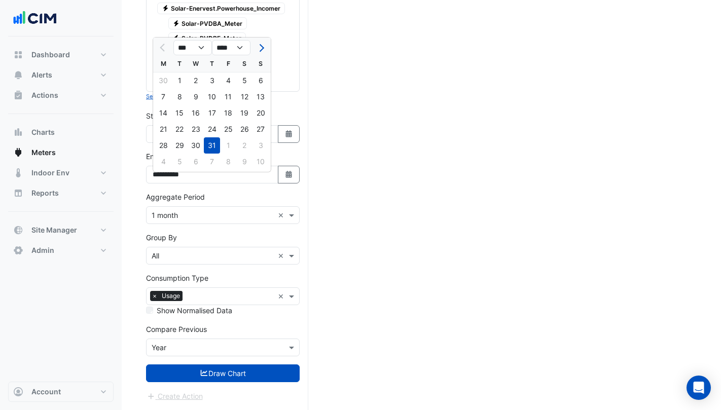
click at [293, 129] on button "Select Date" at bounding box center [289, 134] width 22 height 18
select select "*"
select select "****"
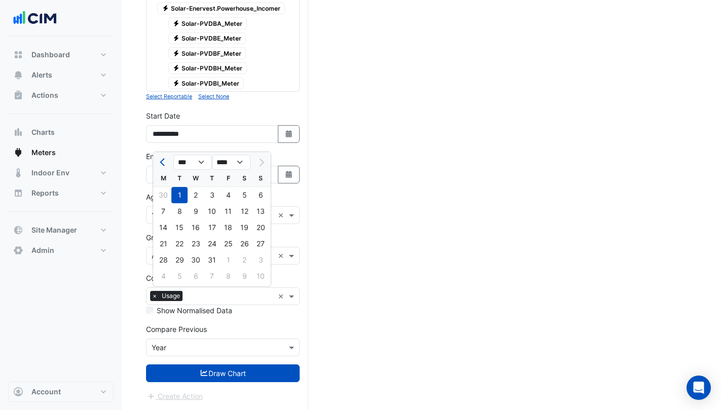
click at [293, 129] on button "Select Date" at bounding box center [289, 134] width 22 height 18
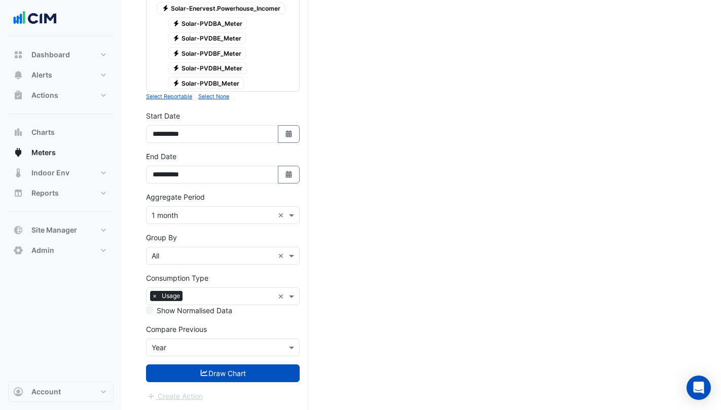
click at [292, 129] on button "Select Date" at bounding box center [289, 134] width 22 height 18
select select "*"
select select "****"
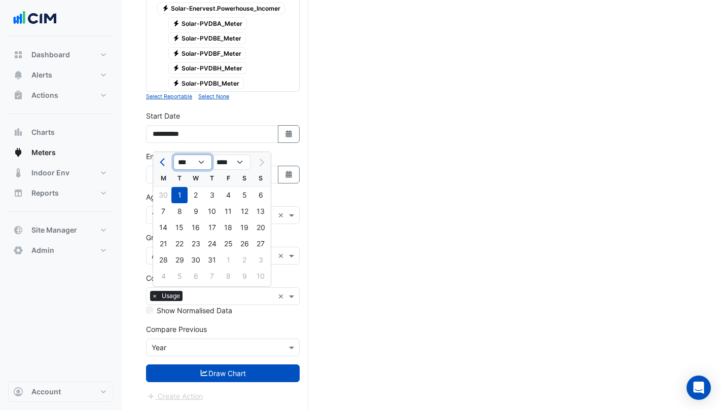
click at [206, 155] on select "*** *** *** *** *** *** ***" at bounding box center [192, 162] width 39 height 15
select select "*"
click at [173, 155] on select "*** *** *** *** *** *** ***" at bounding box center [192, 162] width 39 height 15
click at [211, 189] on div "1" at bounding box center [212, 195] width 16 height 16
type input "**********"
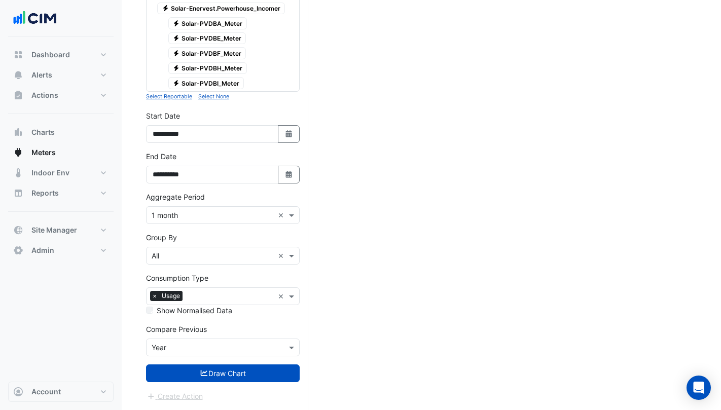
click at [285, 172] on icon "Select Date" at bounding box center [288, 174] width 9 height 7
select select "*"
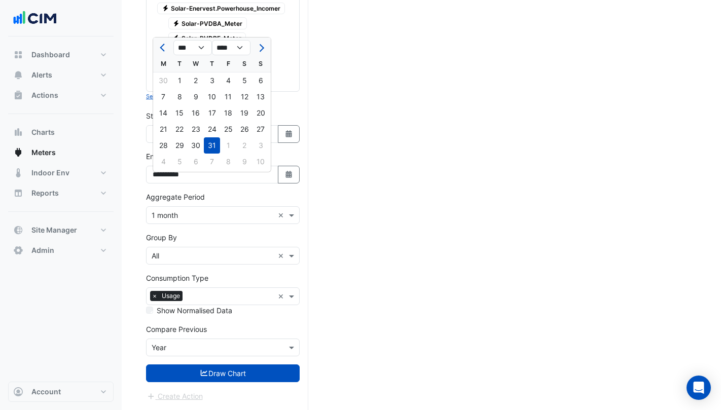
click at [300, 146] on div "**********" at bounding box center [223, 131] width 166 height 41
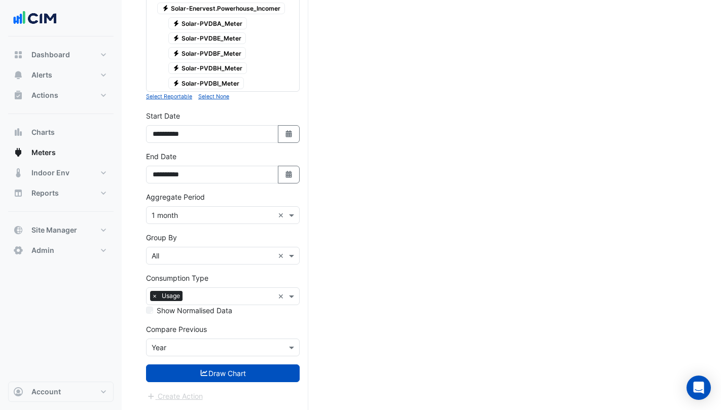
click at [226, 373] on button "Draw Chart" at bounding box center [223, 373] width 154 height 18
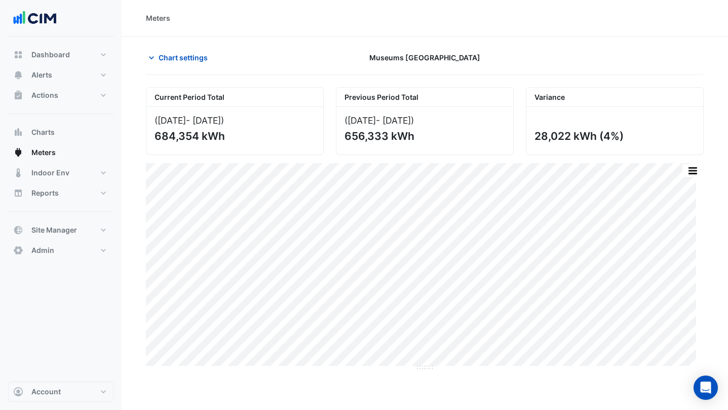
click at [169, 61] on span "Chart settings" at bounding box center [183, 57] width 49 height 11
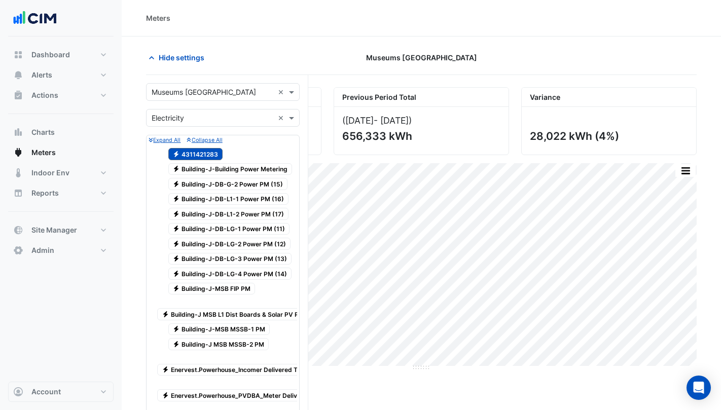
click at [204, 153] on span "Electricity 4311421283" at bounding box center [195, 154] width 55 height 12
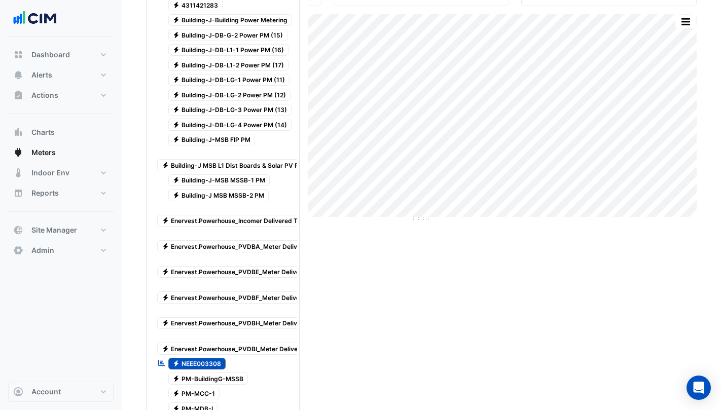
scroll to position [152, 0]
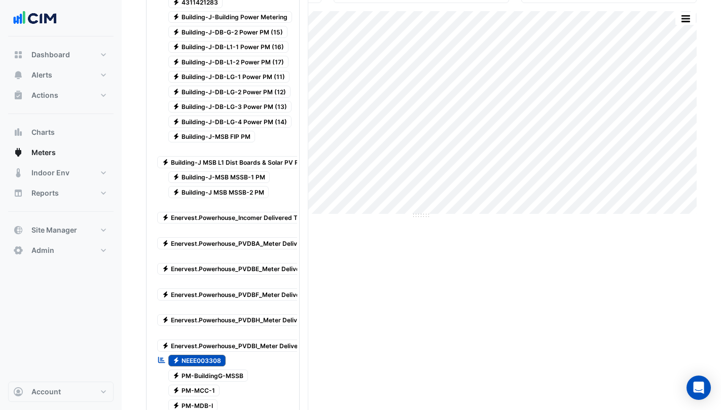
click at [210, 356] on span "Electricity NEEE003308" at bounding box center [197, 361] width 58 height 12
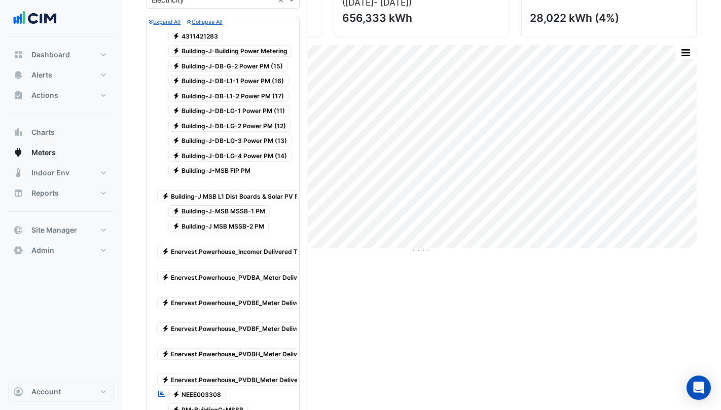
scroll to position [101, 0]
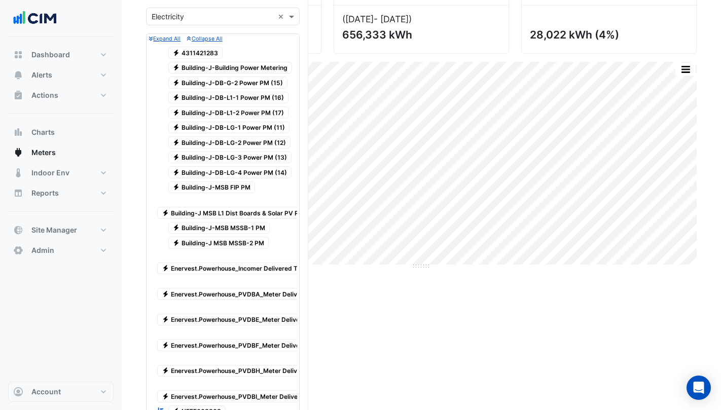
click at [230, 69] on span "Electricity Building-J-Building Power Metering" at bounding box center [230, 68] width 124 height 12
click at [231, 83] on span "Electricity Building-J-DB-G-2 Power PM (15)" at bounding box center [228, 83] width 120 height 12
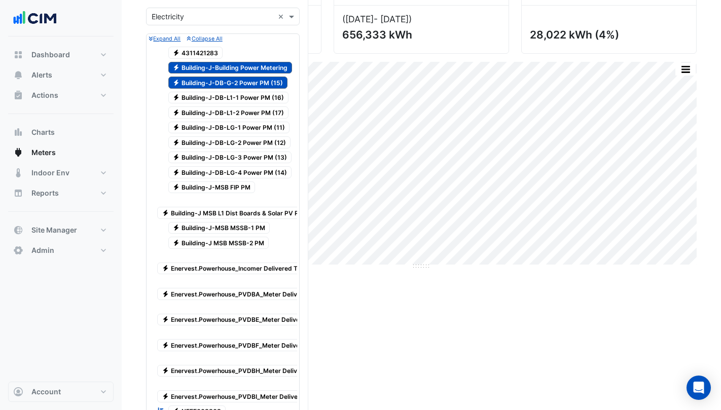
click at [230, 96] on span "Electricity Building-J-DB-L1-1 Power PM (16)" at bounding box center [228, 98] width 121 height 12
click at [227, 110] on span "Electricity Building-J-DB-L1-2 Power PM (17)" at bounding box center [228, 112] width 121 height 12
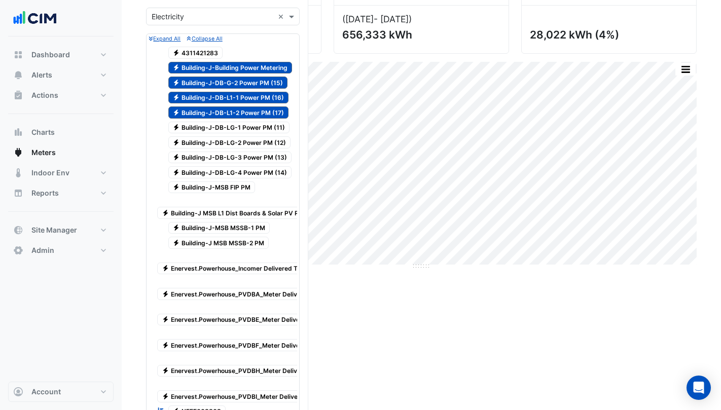
click at [218, 75] on div at bounding box center [223, 75] width 149 height 1
click at [218, 87] on span "Electricity Building-J-DB-G-2 Power PM (15)" at bounding box center [228, 83] width 120 height 12
click at [221, 114] on span "Electricity Building-J-DB-L1-2 Power PM (17)" at bounding box center [228, 112] width 121 height 12
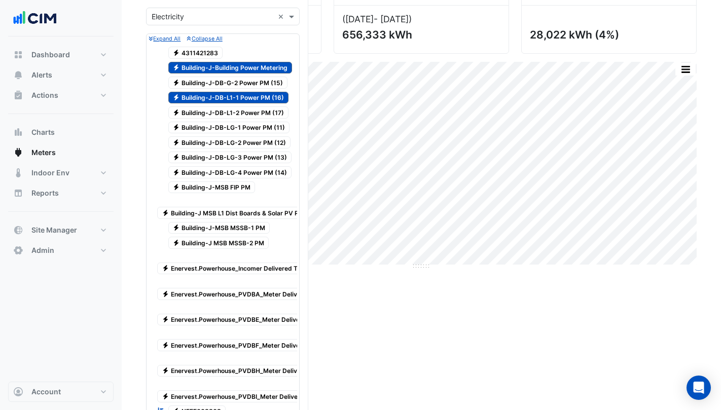
click at [221, 99] on span "Electricity Building-J-DB-L1-1 Power PM (16)" at bounding box center [228, 98] width 121 height 12
click at [218, 72] on span "Electricity Building-J-Building Power Metering" at bounding box center [230, 68] width 124 height 12
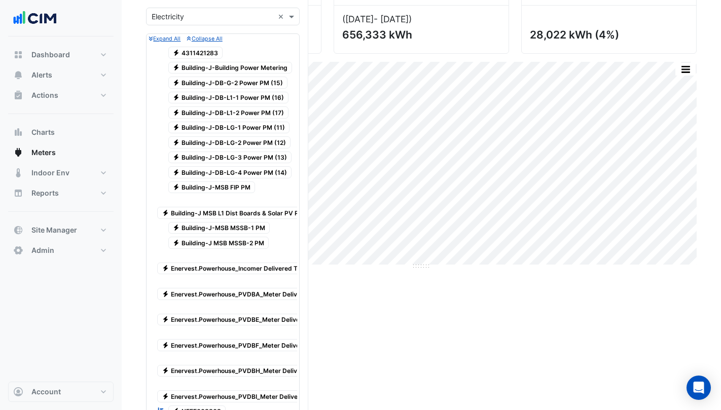
click at [203, 54] on span "Electricity 4311421283" at bounding box center [195, 53] width 55 height 12
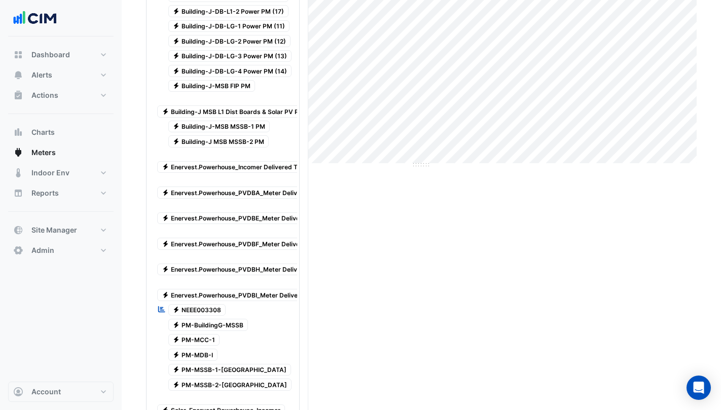
click at [192, 307] on span "Electricity NEEE003308" at bounding box center [197, 310] width 58 height 12
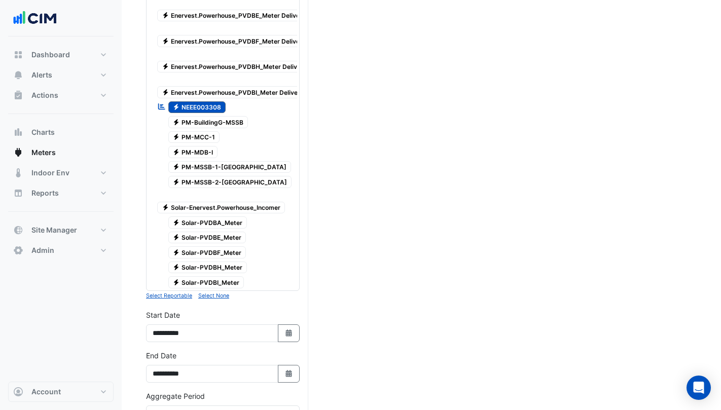
scroll to position [612, 0]
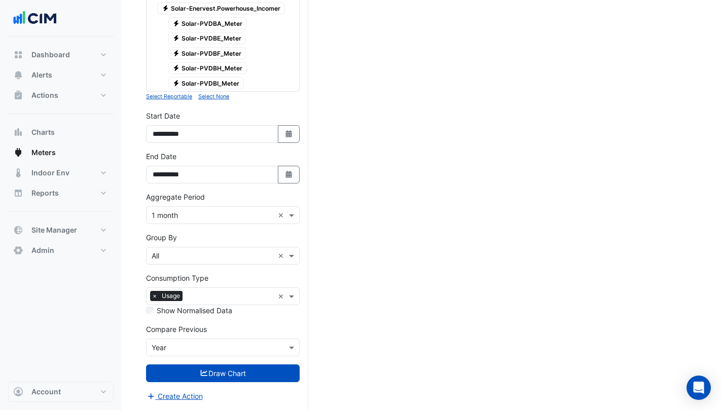
click at [213, 367] on button "Draw Chart" at bounding box center [223, 373] width 154 height 18
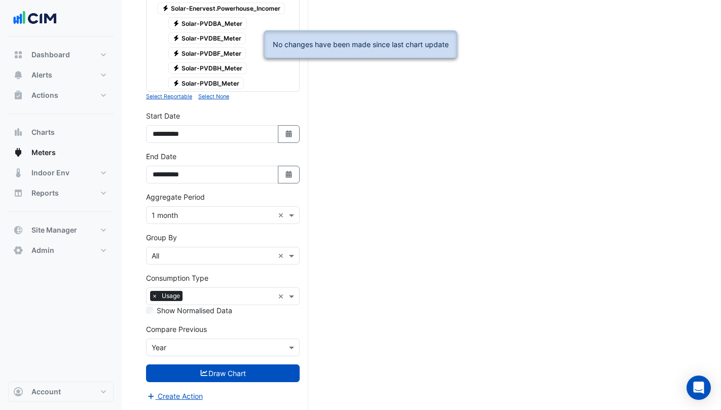
click at [228, 373] on button "Draw Chart" at bounding box center [223, 373] width 154 height 18
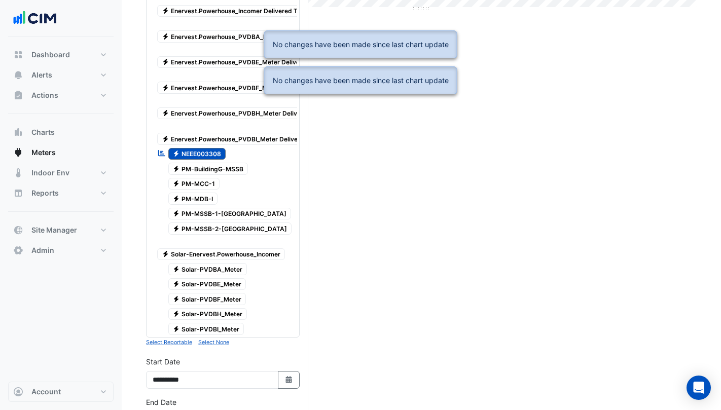
click at [410, 286] on div "Current Period Total ([DATE] - [DATE] ) 684,354 kWh Previous Period Total ([DAT…" at bounding box center [421, 192] width 551 height 928
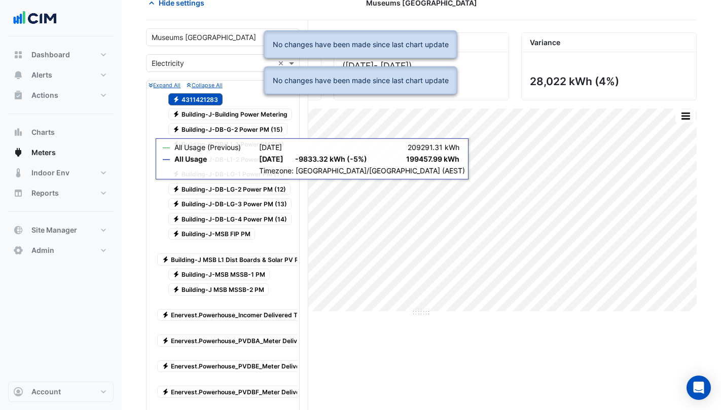
scroll to position [0, 0]
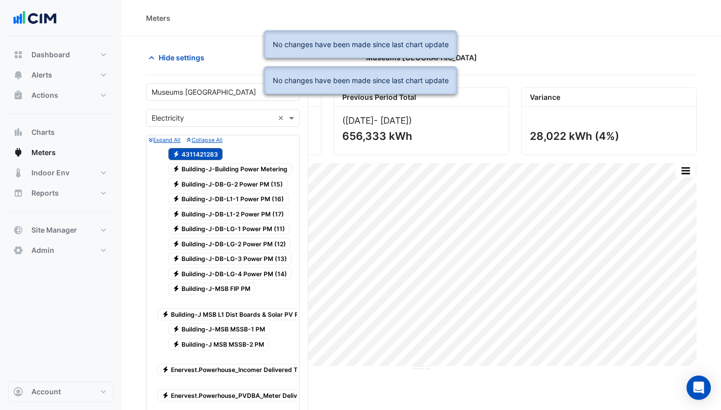
click at [158, 58] on button "Hide settings" at bounding box center [178, 58] width 65 height 18
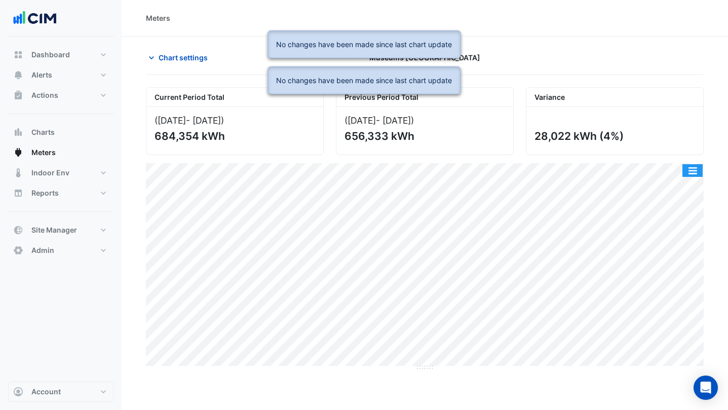
click at [686, 171] on button "button" at bounding box center [693, 170] width 20 height 13
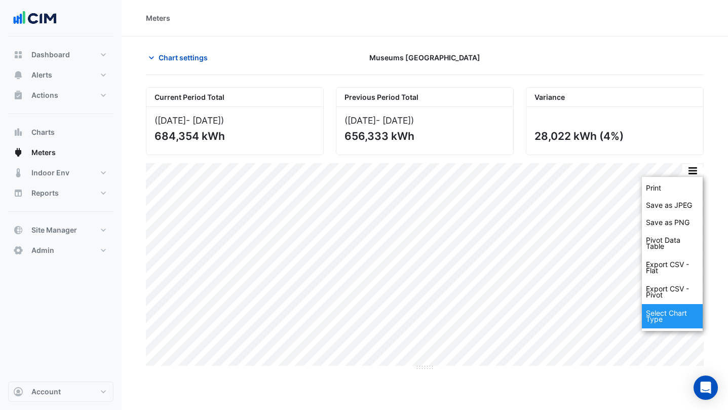
click at [686, 314] on div "Select Chart Type" at bounding box center [672, 316] width 61 height 24
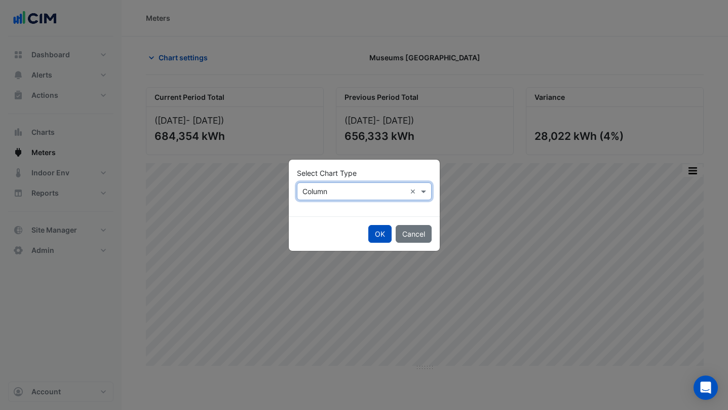
click at [372, 232] on button "OK" at bounding box center [380, 234] width 23 height 18
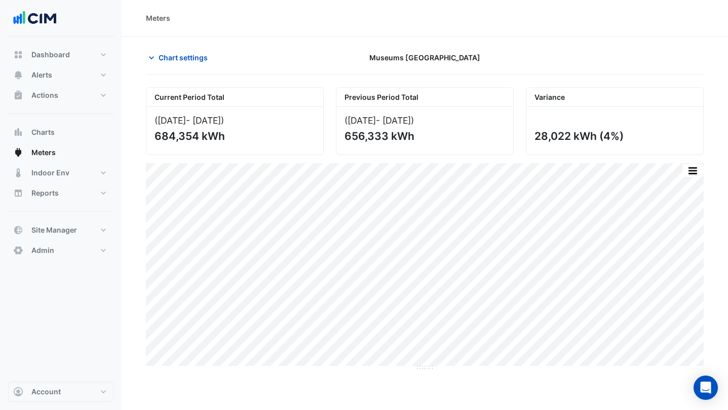
click at [164, 55] on span "Chart settings" at bounding box center [183, 57] width 49 height 11
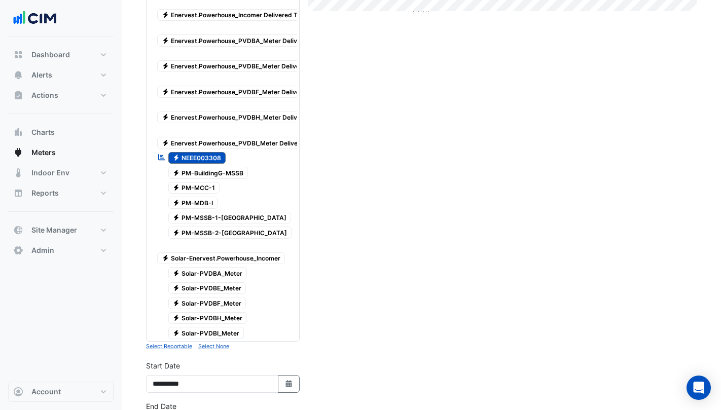
click at [205, 152] on span "Electricity NEEE003308" at bounding box center [197, 158] width 58 height 12
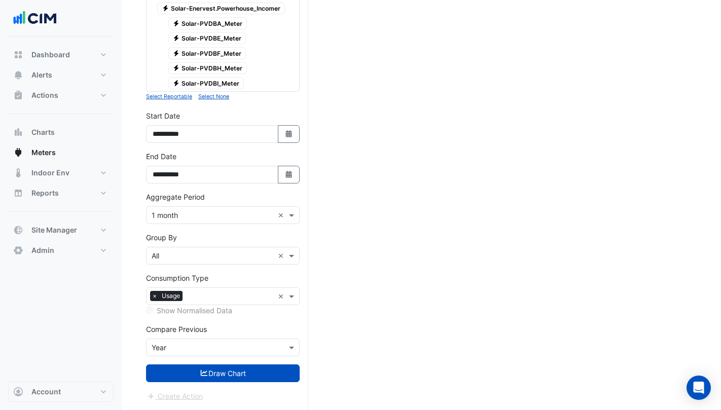
click at [250, 375] on button "Draw Chart" at bounding box center [223, 373] width 154 height 18
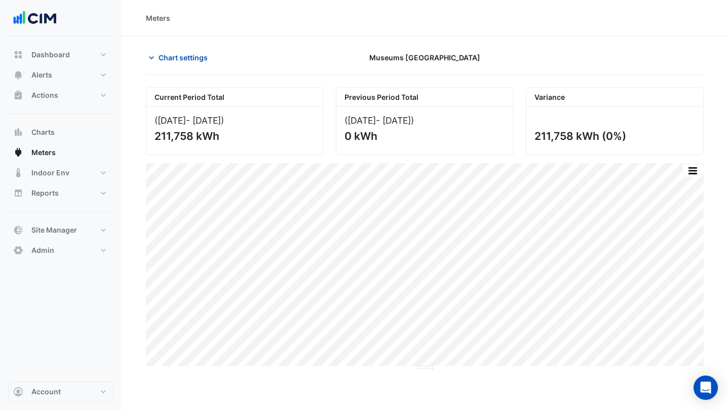
click at [192, 58] on span "Chart settings" at bounding box center [183, 57] width 49 height 11
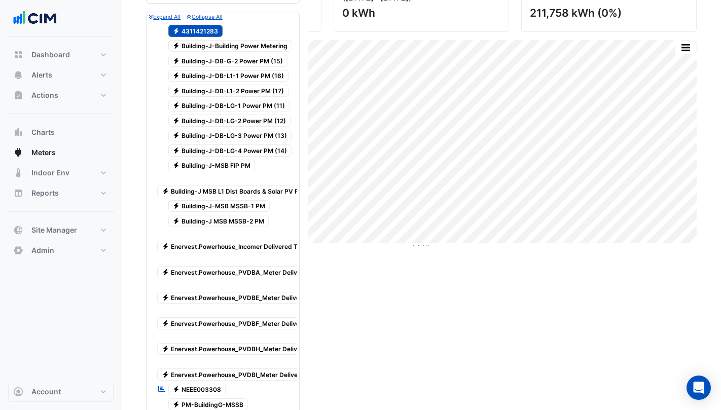
scroll to position [253, 0]
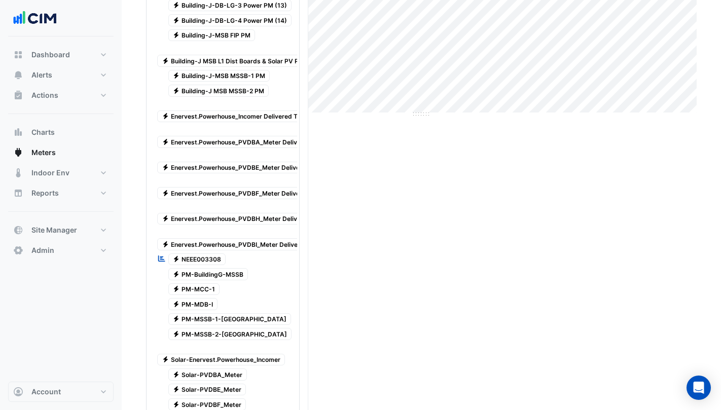
click at [193, 260] on span "Electricity NEEE003308" at bounding box center [197, 259] width 58 height 12
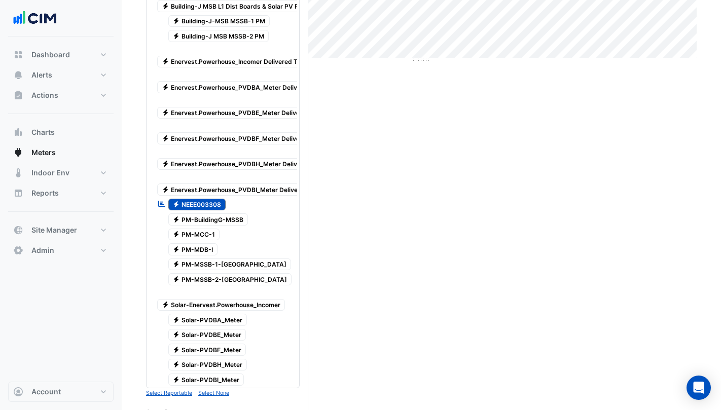
scroll to position [55, 0]
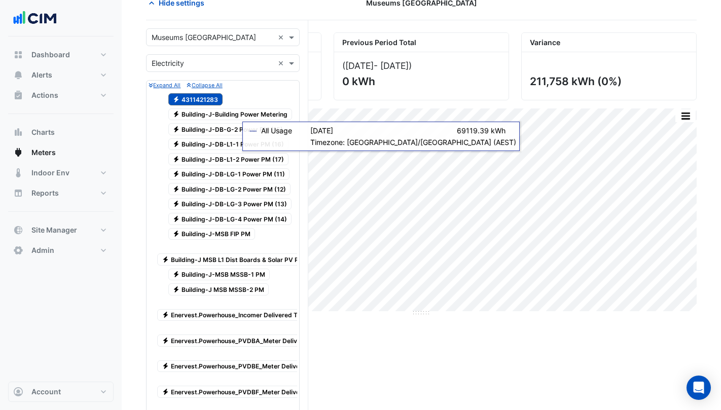
scroll to position [4, 0]
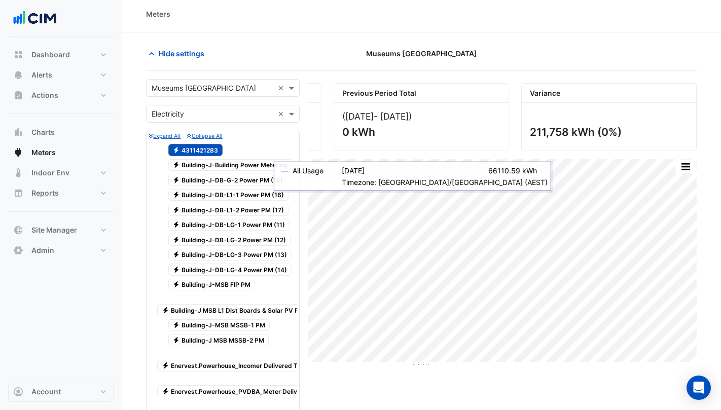
click at [194, 149] on span "Electricity 4311421283" at bounding box center [195, 150] width 55 height 12
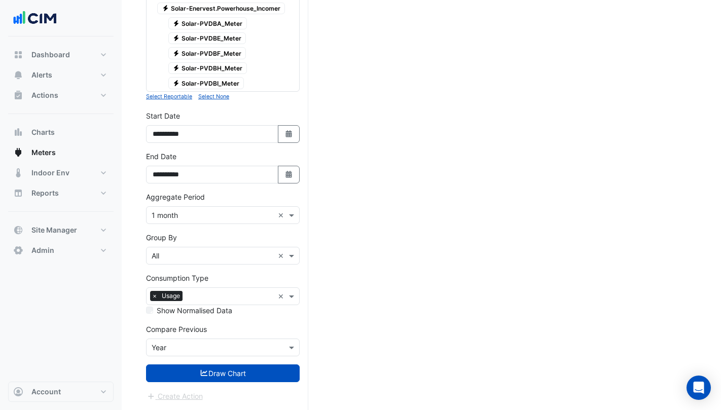
click at [242, 376] on button "Draw Chart" at bounding box center [223, 373] width 154 height 18
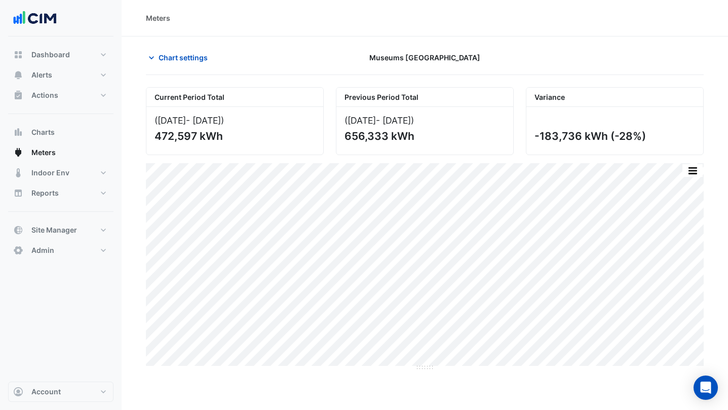
click at [162, 52] on span "Chart settings" at bounding box center [183, 57] width 49 height 11
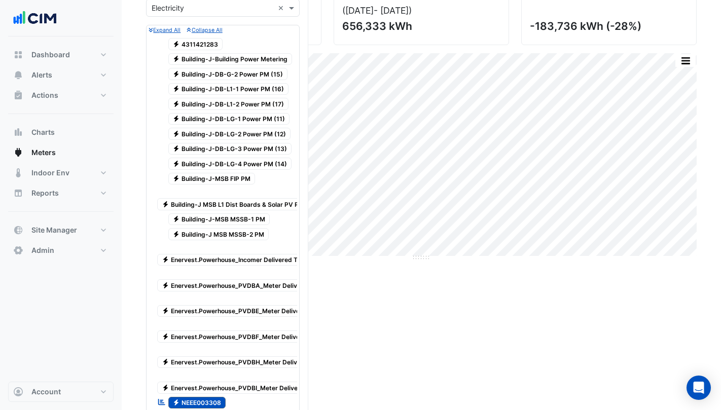
scroll to position [203, 0]
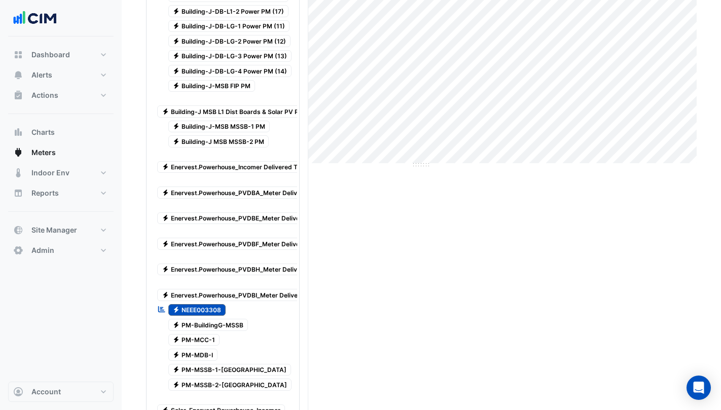
click at [202, 310] on span "Electricity NEEE003308" at bounding box center [197, 310] width 58 height 12
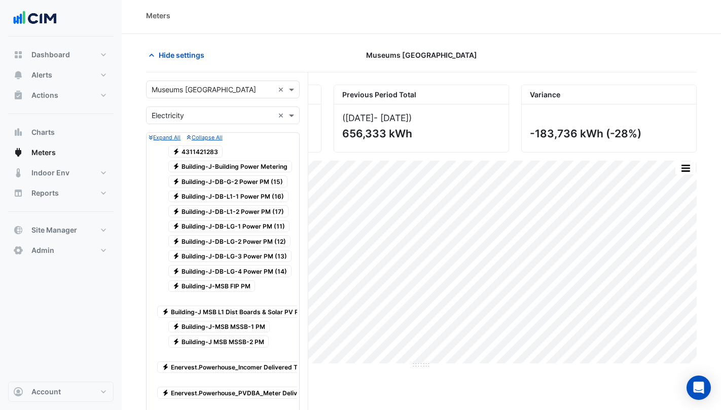
scroll to position [0, 0]
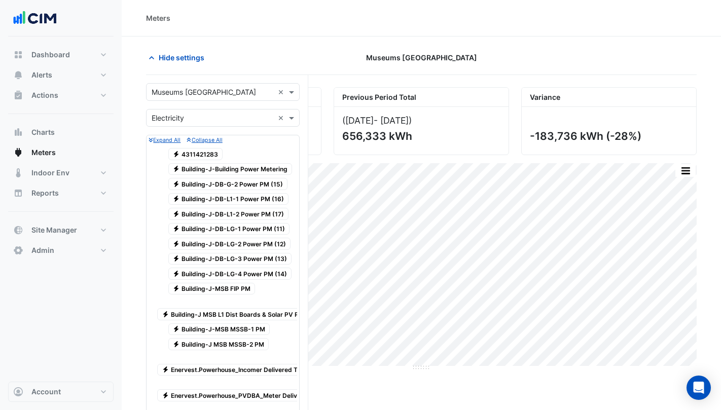
click at [210, 154] on span "Electricity 4311421283" at bounding box center [195, 154] width 55 height 12
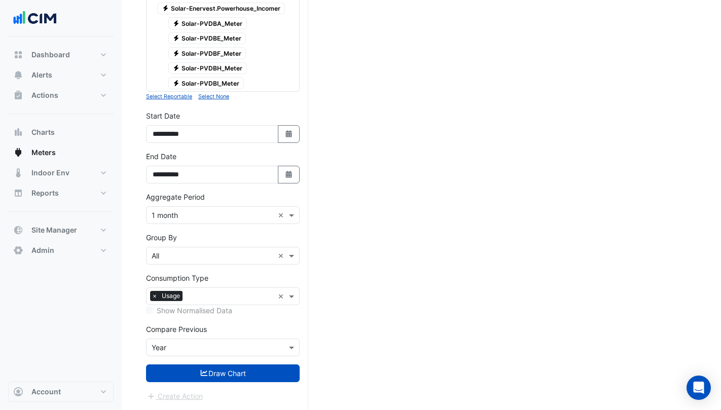
click at [252, 369] on button "Draw Chart" at bounding box center [223, 373] width 154 height 18
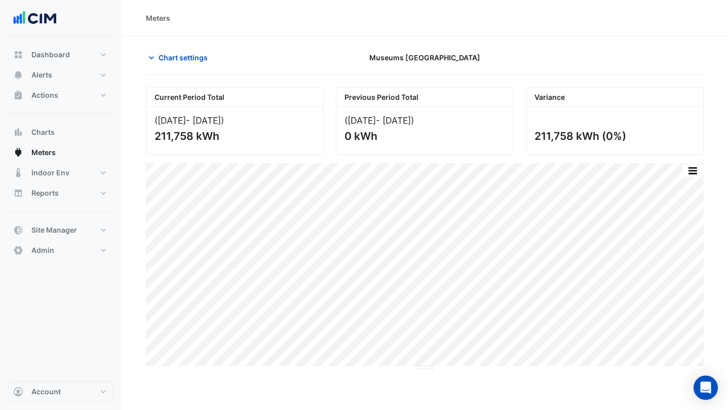
click at [175, 62] on span "Chart settings" at bounding box center [183, 57] width 49 height 11
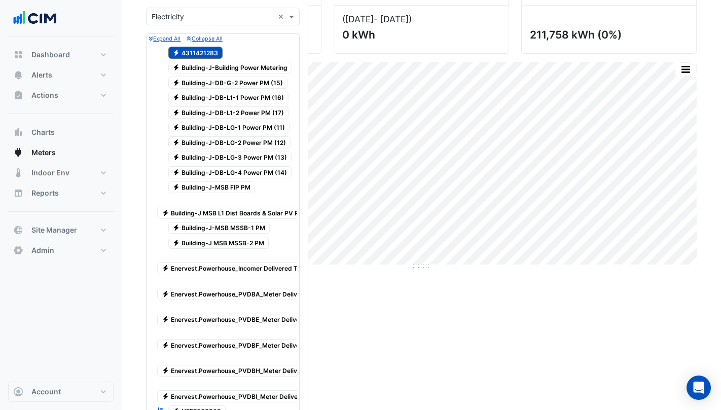
click at [203, 49] on span "Electricity 4311421283" at bounding box center [195, 53] width 55 height 12
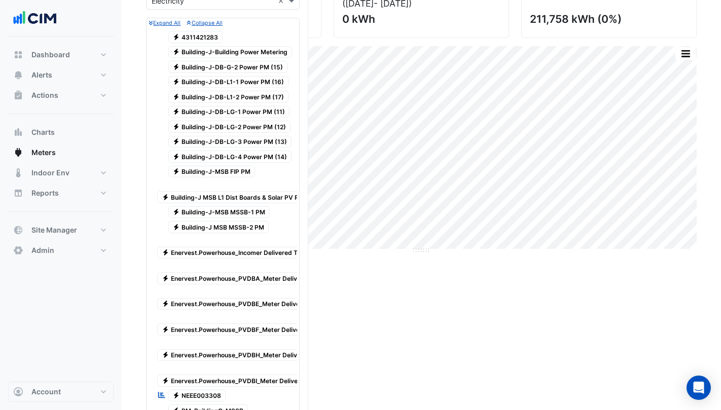
scroll to position [355, 0]
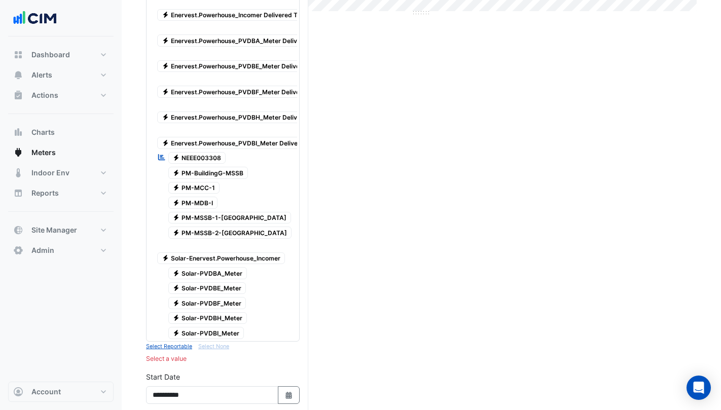
click at [205, 160] on span "Electricity NEEE003308" at bounding box center [197, 158] width 58 height 12
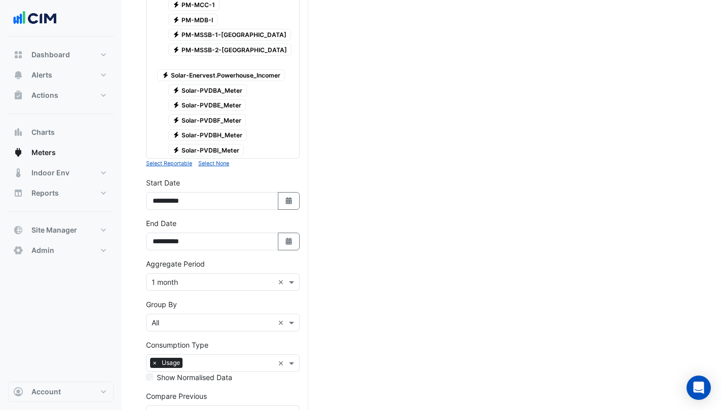
scroll to position [612, 0]
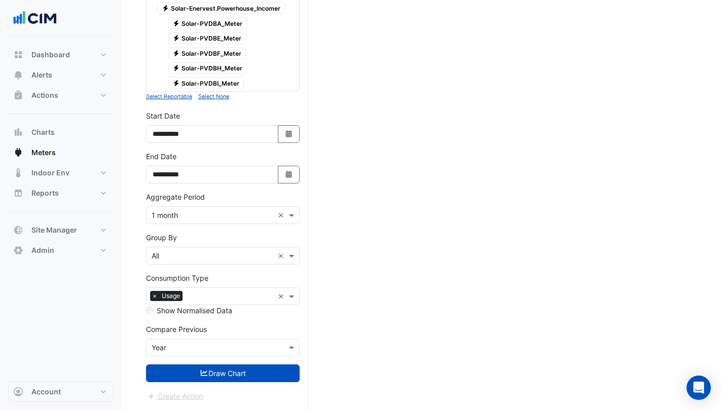
drag, startPoint x: 250, startPoint y: 370, endPoint x: 287, endPoint y: 331, distance: 53.8
click at [250, 370] on button "Draw Chart" at bounding box center [223, 373] width 154 height 18
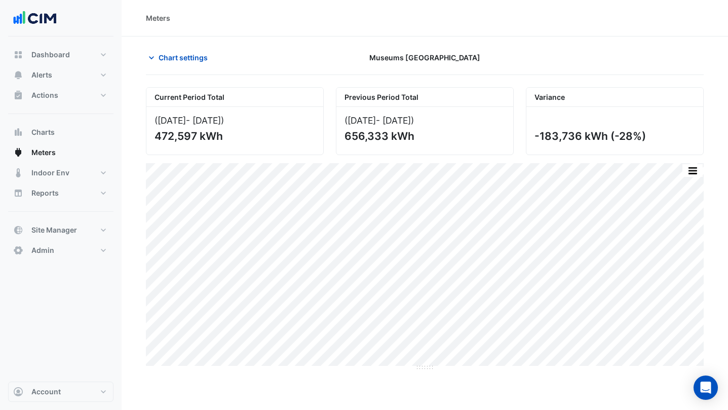
click at [187, 58] on span "Chart settings" at bounding box center [183, 57] width 49 height 11
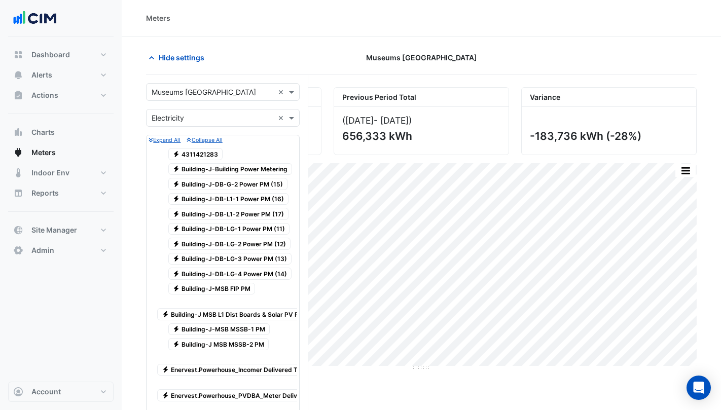
scroll to position [203, 0]
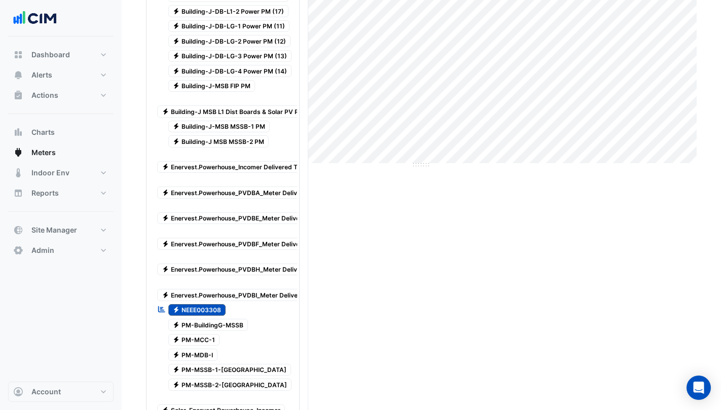
drag, startPoint x: 183, startPoint y: 310, endPoint x: 193, endPoint y: 317, distance: 12.7
click at [183, 310] on span "Electricity NEEE003308" at bounding box center [197, 310] width 58 height 12
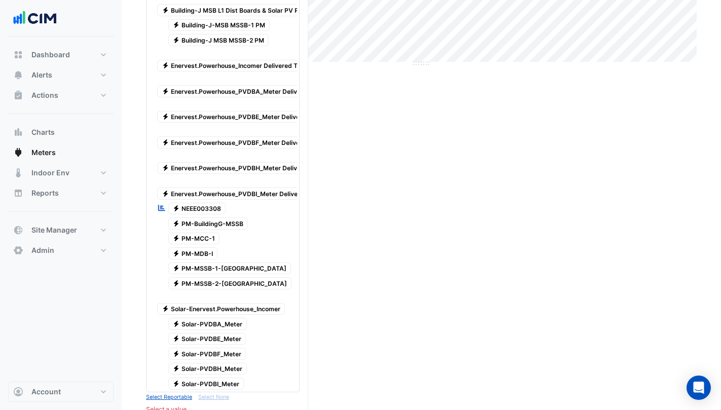
scroll to position [51, 0]
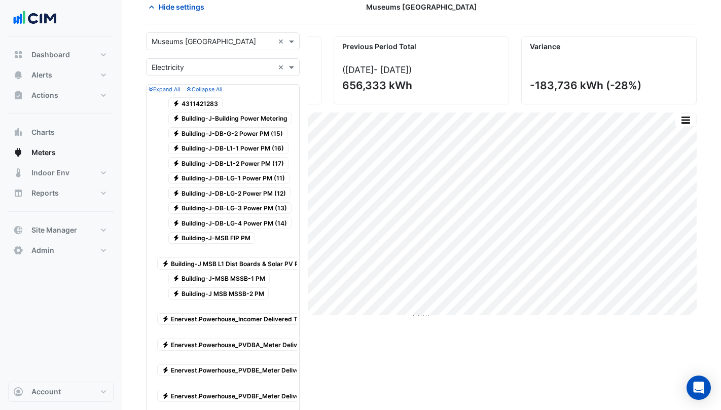
click at [240, 120] on span "Electricity Building-J-Building Power Metering" at bounding box center [230, 119] width 124 height 12
click at [242, 134] on span "Electricity Building-J-DB-G-2 Power PM (15)" at bounding box center [228, 133] width 120 height 12
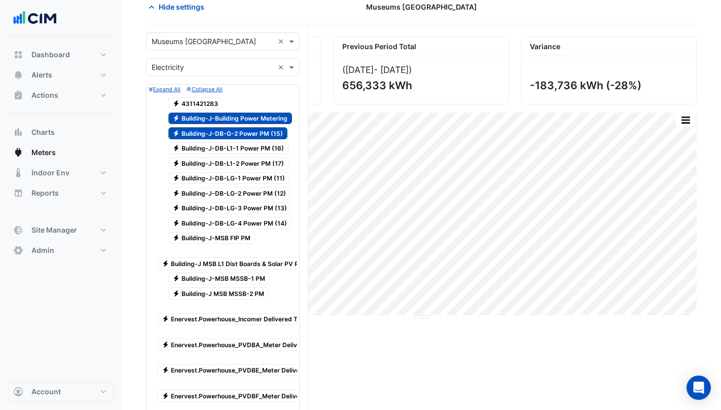
click at [245, 151] on span "Electricity Building-J-DB-L1-1 Power PM (16)" at bounding box center [228, 148] width 121 height 12
click at [245, 163] on span "Electricity Building-J-DB-L1-2 Power PM (17)" at bounding box center [228, 163] width 121 height 12
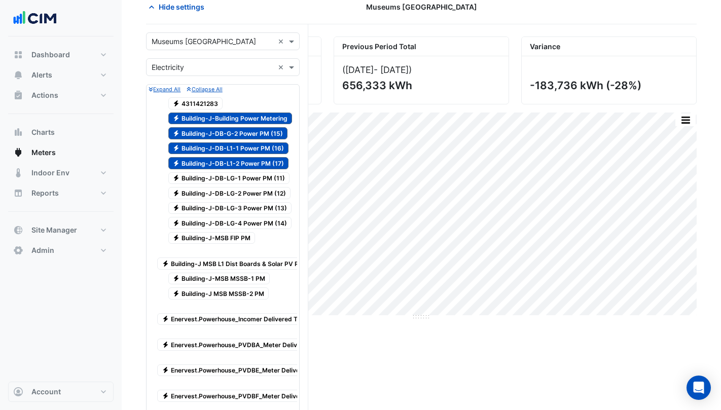
click at [245, 177] on span "Electricity Building-J-DB-LG-1 Power PM (11)" at bounding box center [229, 178] width 122 height 12
click at [245, 189] on span "Electricity Building-J-DB-LG-2 Power PM (12)" at bounding box center [229, 193] width 123 height 12
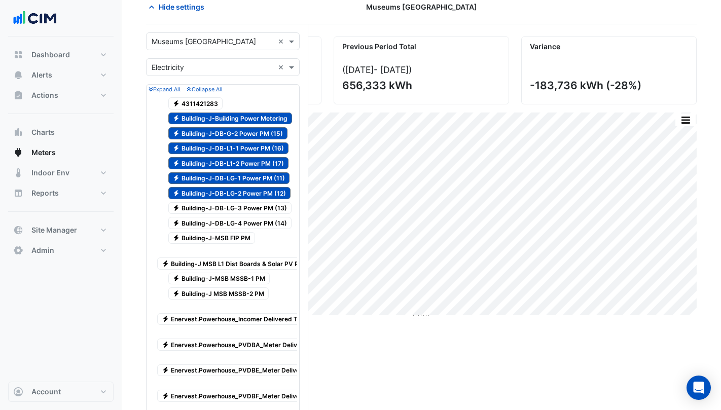
click at [245, 204] on span "Electricity Building-J-DB-LG-3 Power PM (13)" at bounding box center [230, 208] width 124 height 12
drag, startPoint x: 245, startPoint y: 218, endPoint x: 231, endPoint y: 237, distance: 23.5
click at [245, 218] on span "Electricity Building-J-DB-LG-4 Power PM (14)" at bounding box center [230, 223] width 124 height 12
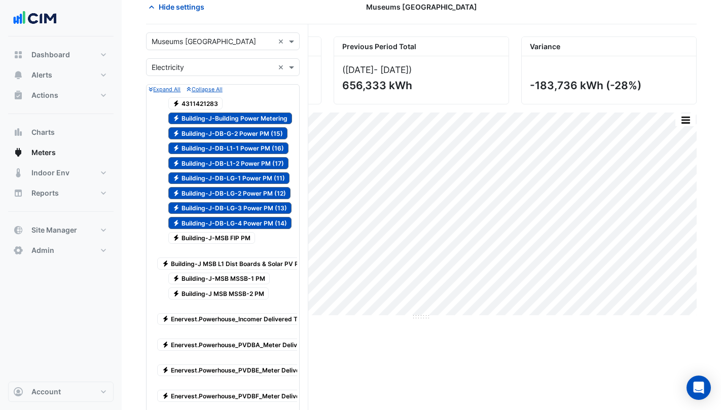
click at [231, 237] on span "Electricity Building-J-MSB FIP PM" at bounding box center [211, 238] width 87 height 12
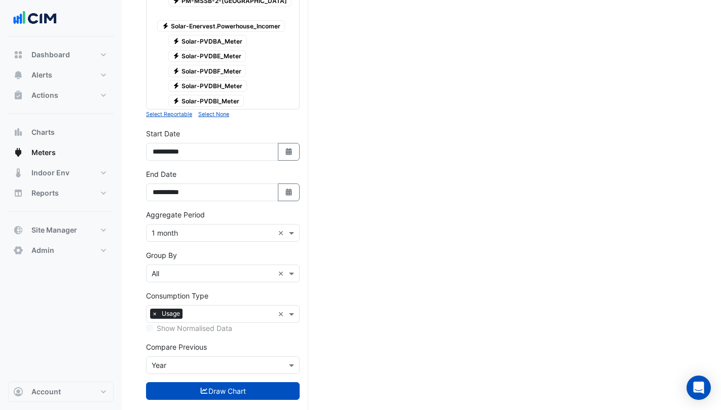
scroll to position [612, 0]
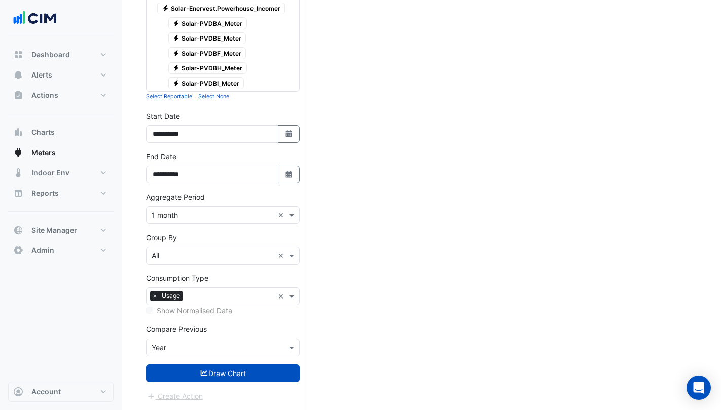
click at [204, 298] on input "text" at bounding box center [230, 297] width 87 height 11
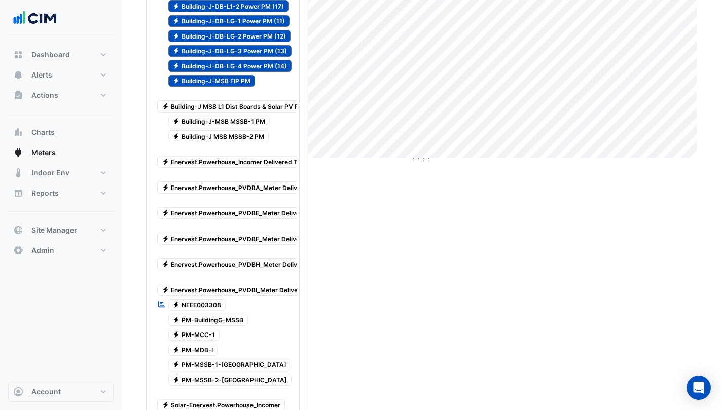
scroll to position [207, 0]
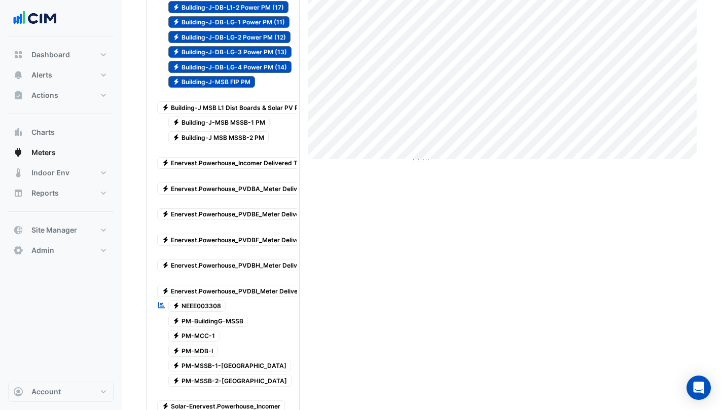
click at [182, 301] on span "Electricity NEEE003308" at bounding box center [197, 306] width 58 height 12
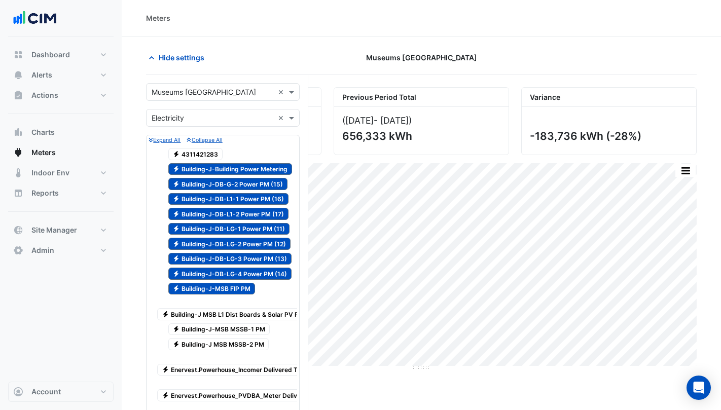
click at [202, 168] on span "Electricity Building-J-Building Power Metering" at bounding box center [230, 169] width 124 height 12
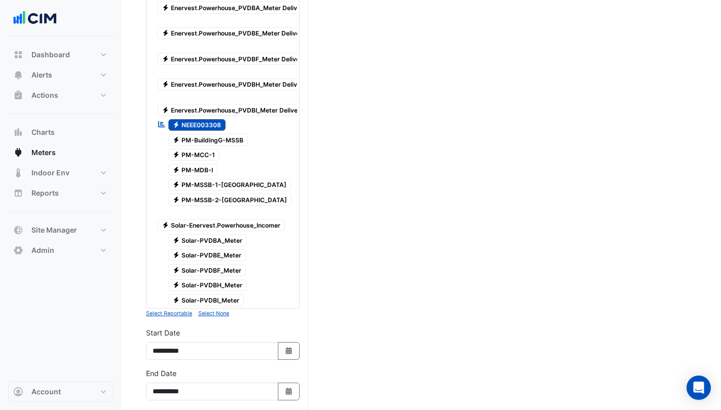
scroll to position [406, 0]
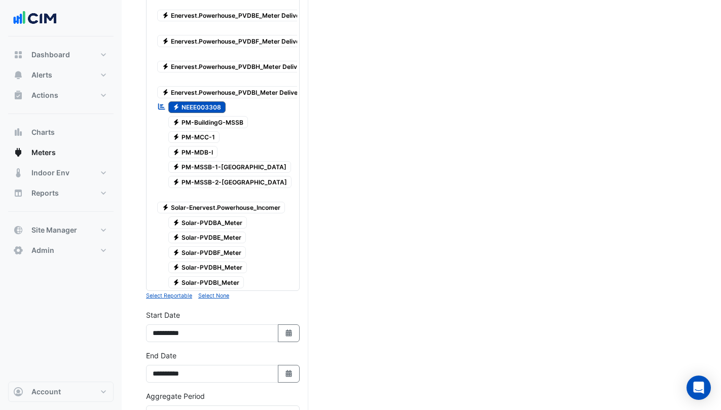
click at [205, 299] on small "Select None" at bounding box center [213, 296] width 31 height 7
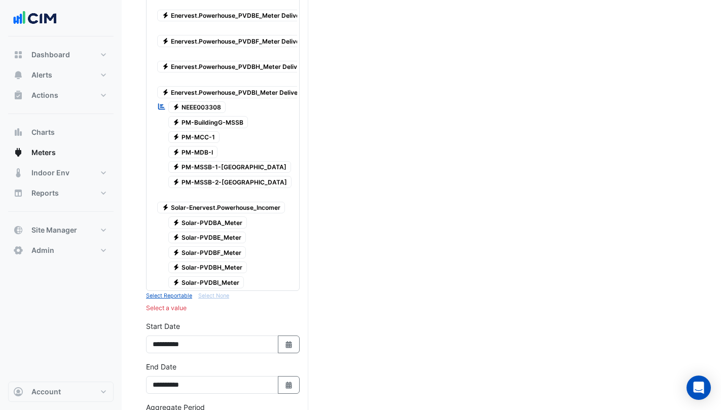
click at [194, 112] on span "Electricity NEEE003308" at bounding box center [197, 107] width 58 height 12
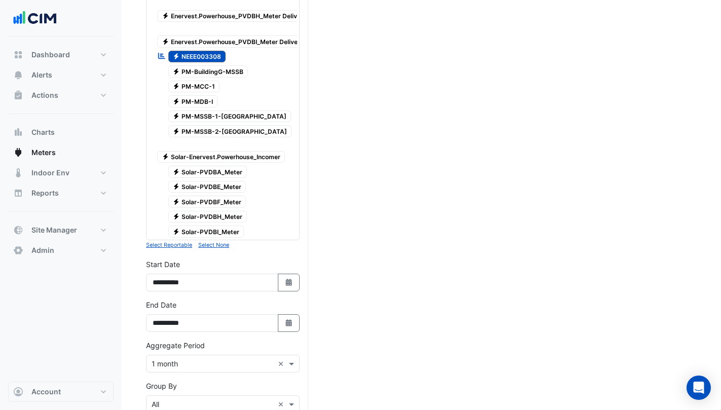
scroll to position [612, 0]
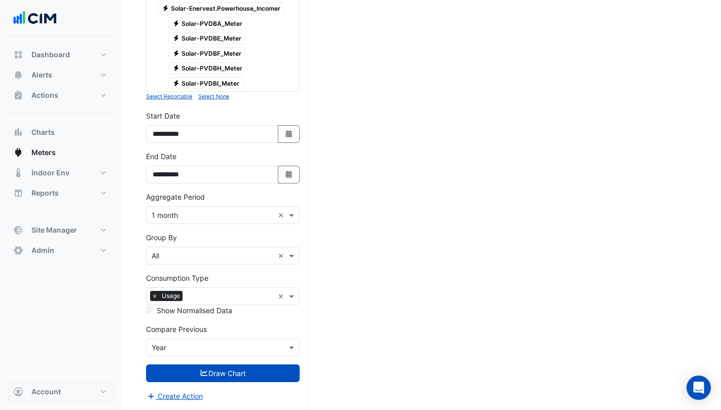
click at [205, 296] on input "text" at bounding box center [230, 297] width 87 height 11
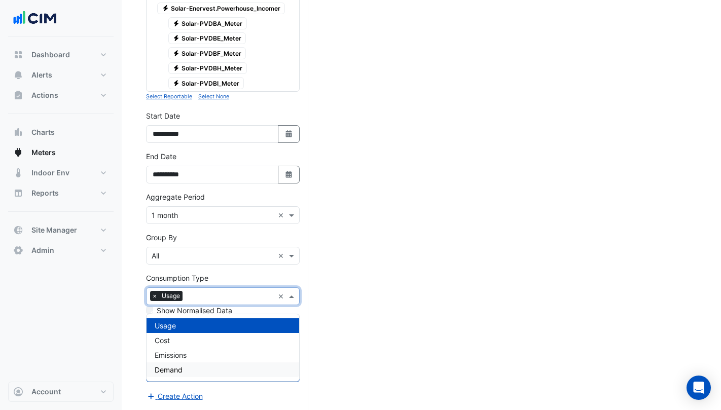
click at [194, 362] on div "Demand" at bounding box center [223, 369] width 153 height 15
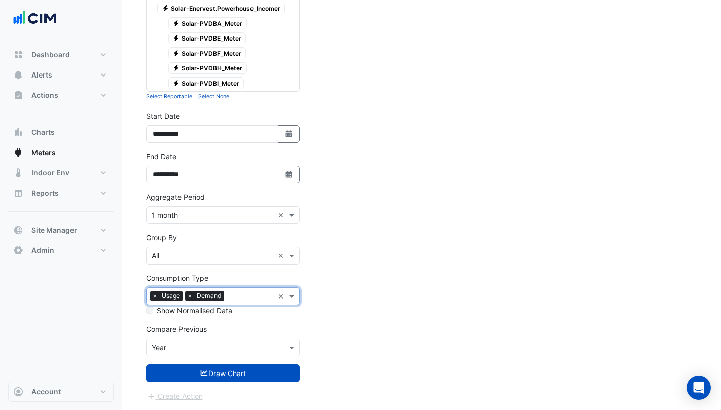
click at [153, 293] on span "×" at bounding box center [154, 296] width 9 height 10
click at [193, 373] on button "Draw Chart" at bounding box center [223, 373] width 154 height 18
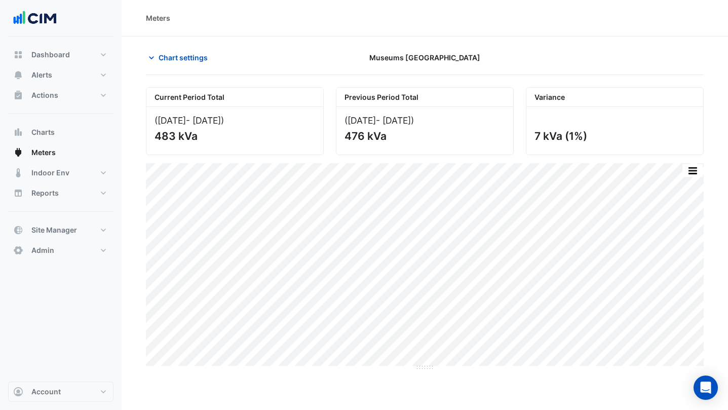
click at [157, 54] on button "Chart settings" at bounding box center [180, 58] width 68 height 18
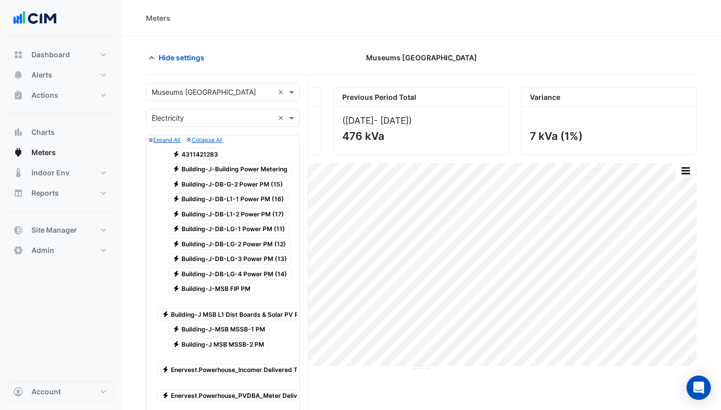
click at [193, 153] on span "Electricity 4311421283" at bounding box center [195, 154] width 55 height 12
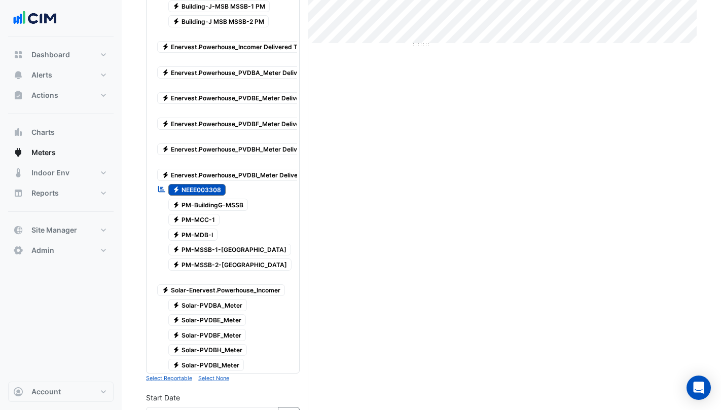
scroll to position [558, 0]
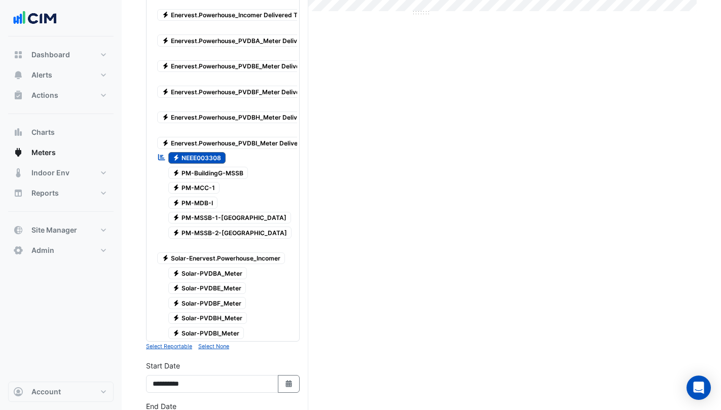
click at [199, 159] on span "Electricity NEEE003308" at bounding box center [197, 158] width 58 height 12
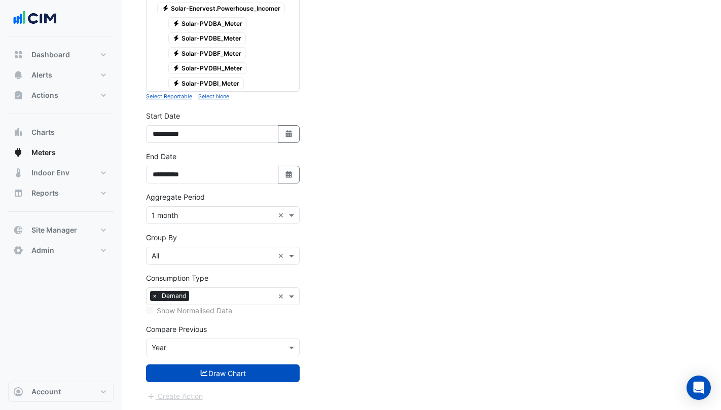
click at [197, 369] on button "Draw Chart" at bounding box center [223, 373] width 154 height 18
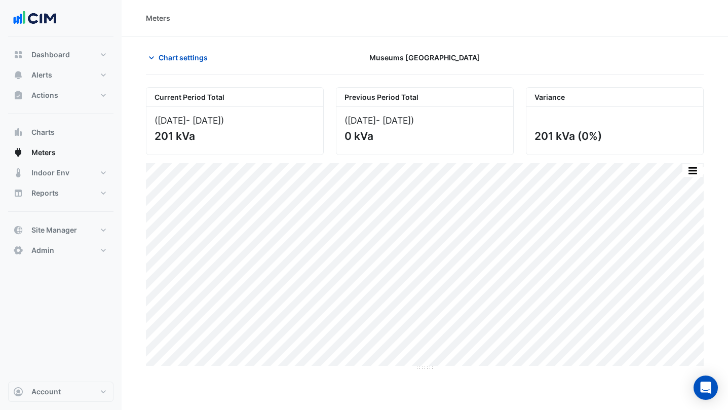
click at [195, 58] on span "Chart settings" at bounding box center [183, 57] width 49 height 11
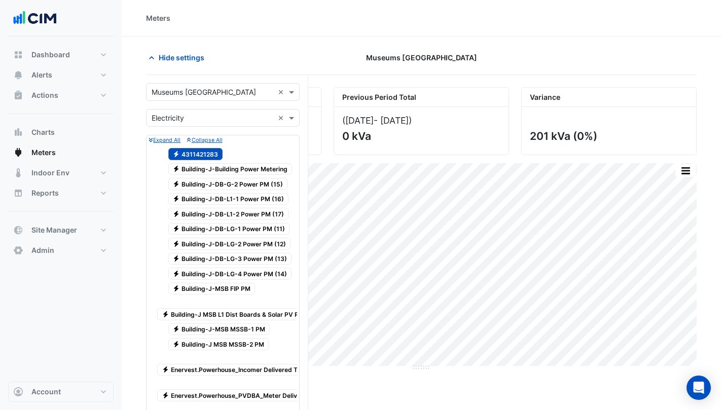
click at [209, 151] on span "Electricity 4311421283" at bounding box center [195, 154] width 55 height 12
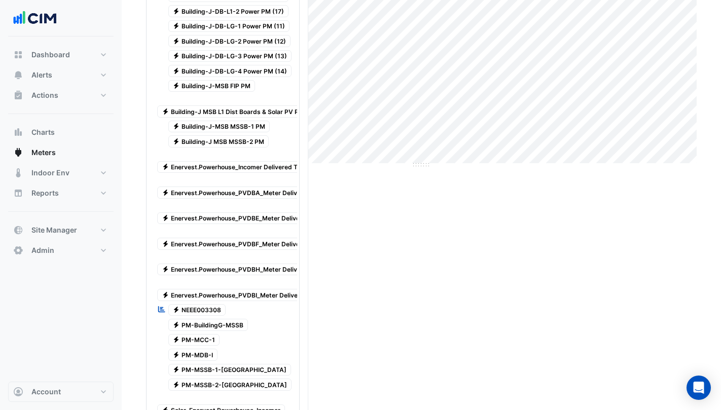
click at [211, 314] on span "Electricity NEEE003308" at bounding box center [197, 310] width 58 height 12
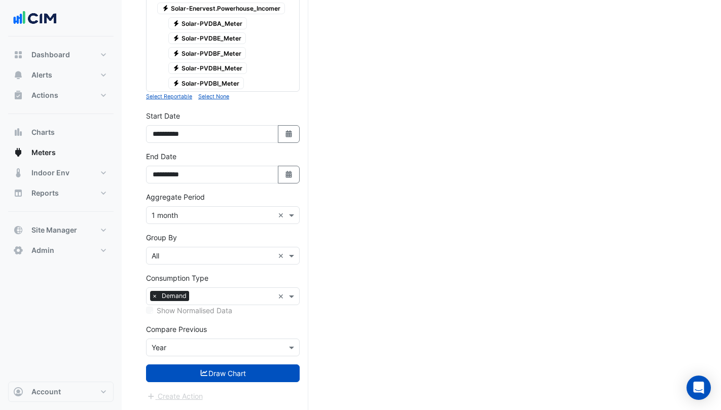
click at [207, 376] on button "Draw Chart" at bounding box center [223, 373] width 154 height 18
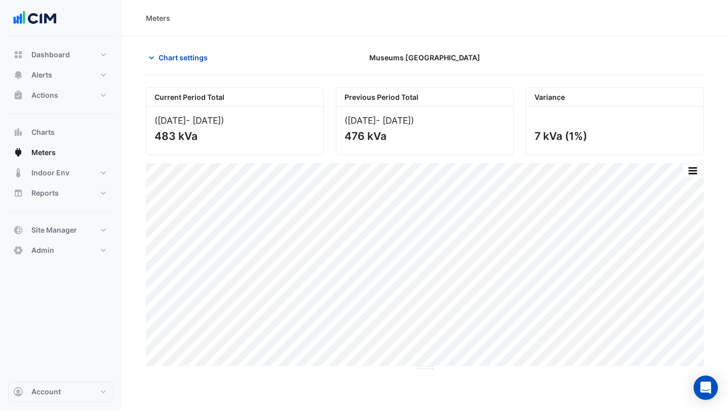
click at [175, 60] on span "Chart settings" at bounding box center [183, 57] width 49 height 11
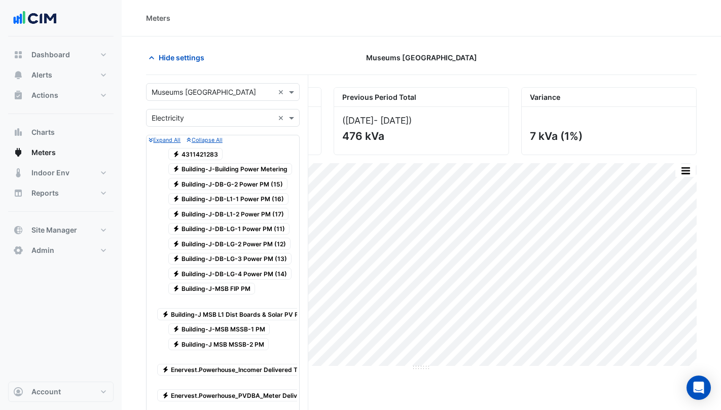
click at [199, 150] on span "Electricity 4311421283" at bounding box center [195, 154] width 55 height 12
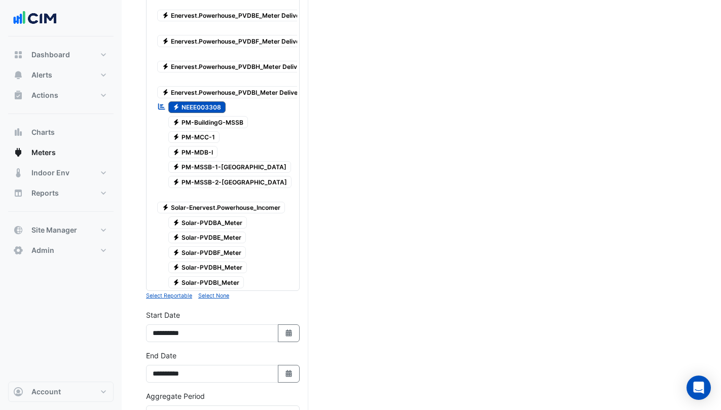
click at [197, 105] on span "Electricity NEEE003308" at bounding box center [197, 107] width 58 height 12
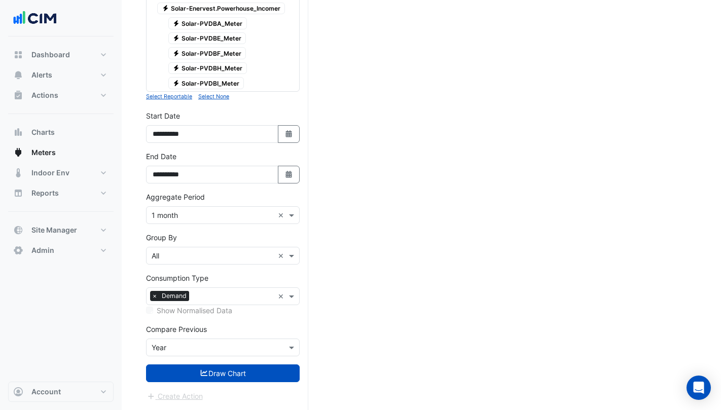
click at [223, 373] on button "Draw Chart" at bounding box center [223, 373] width 154 height 18
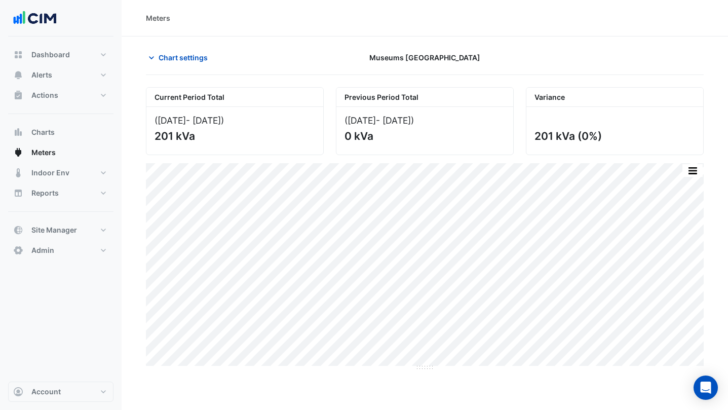
click at [161, 59] on span "Chart settings" at bounding box center [183, 57] width 49 height 11
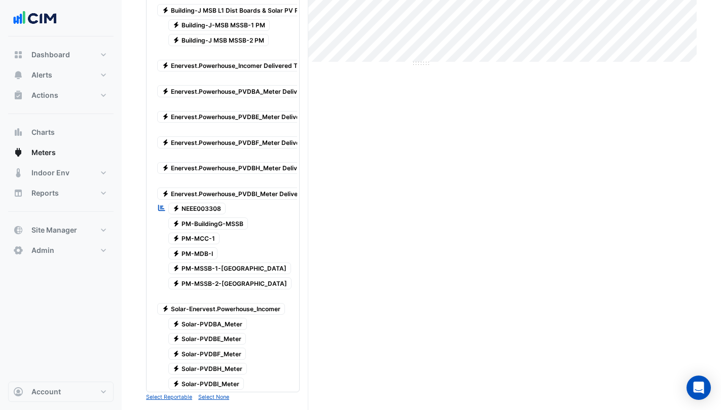
scroll to position [558, 0]
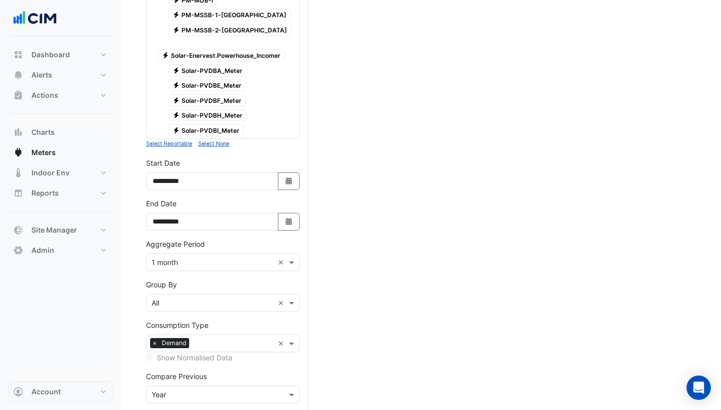
click at [190, 340] on div "Consumption Type Consumption Type × Demand × Show Normalised Data" at bounding box center [223, 341] width 154 height 43
drag, startPoint x: 202, startPoint y: 357, endPoint x: 177, endPoint y: 355, distance: 25.5
click at [202, 351] on div at bounding box center [233, 344] width 82 height 13
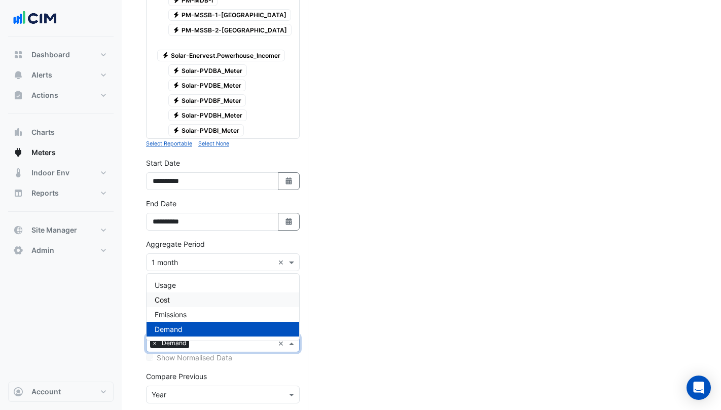
scroll to position [612, 0]
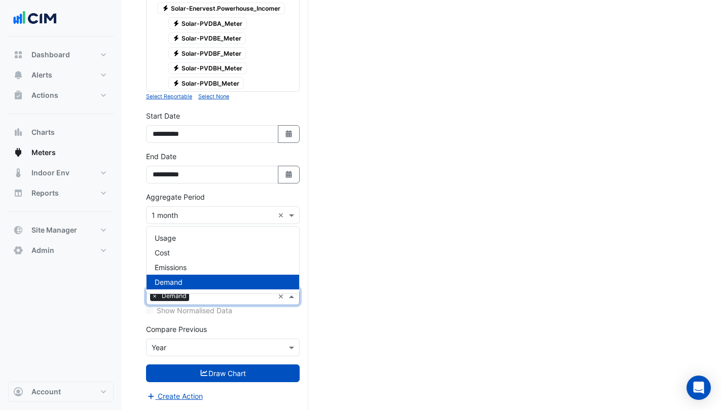
click at [206, 314] on label "Show Normalised Data" at bounding box center [195, 310] width 76 height 11
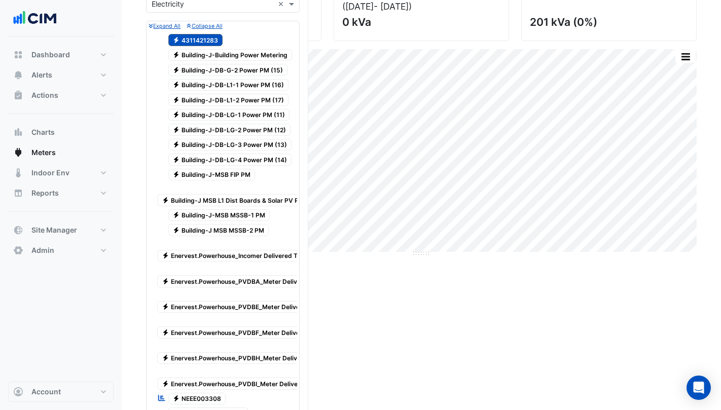
scroll to position [105, 0]
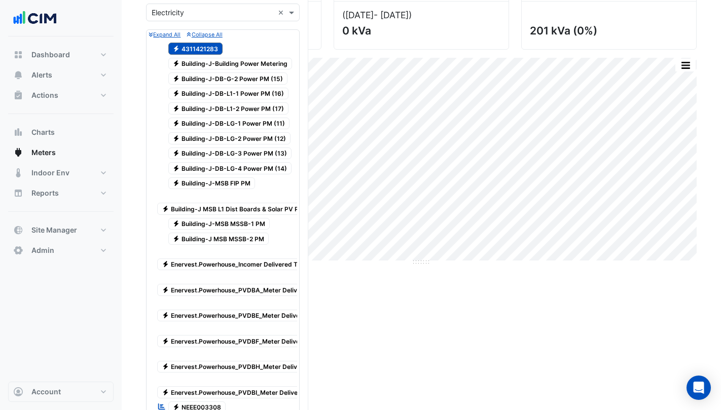
click at [203, 49] on span "Electricity 4311421283" at bounding box center [195, 49] width 55 height 12
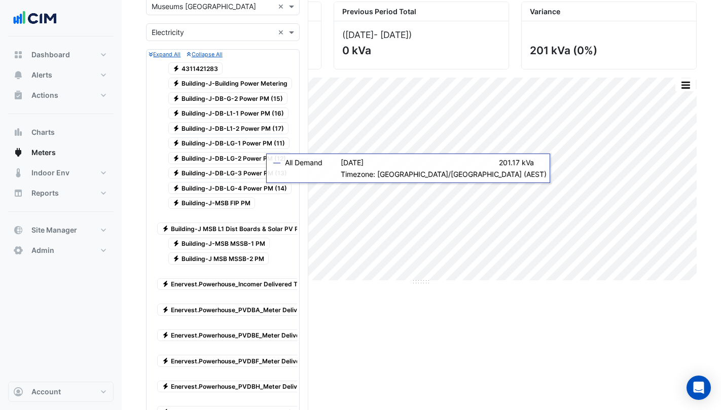
scroll to position [0, 0]
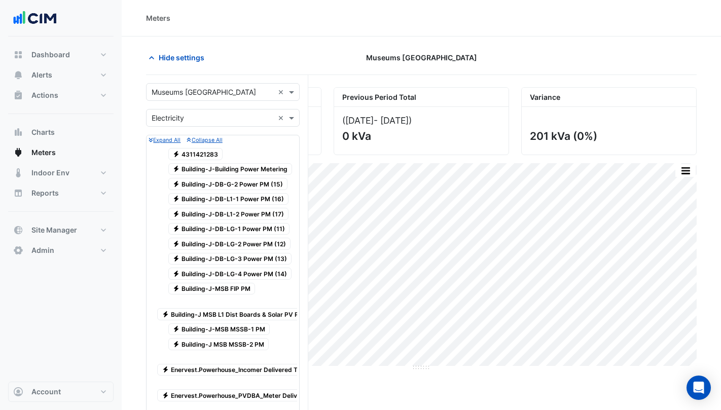
click at [301, 59] on div "Hide settings" at bounding box center [234, 58] width 188 height 18
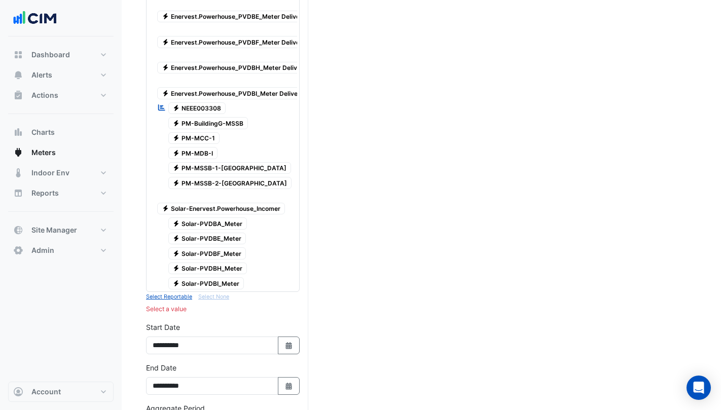
scroll to position [406, 0]
click at [198, 108] on span "Electricity NEEE003308" at bounding box center [197, 107] width 58 height 12
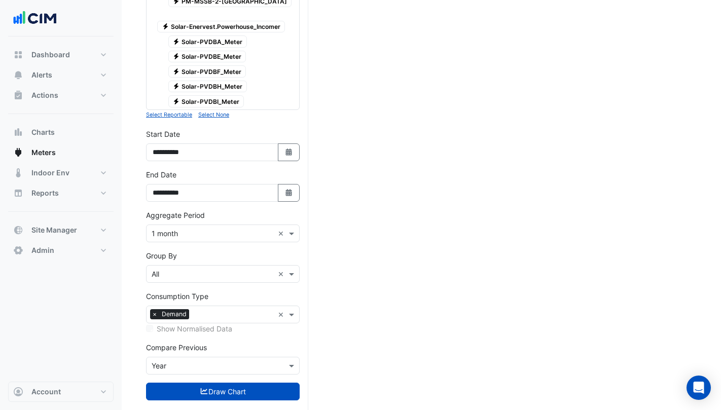
scroll to position [612, 0]
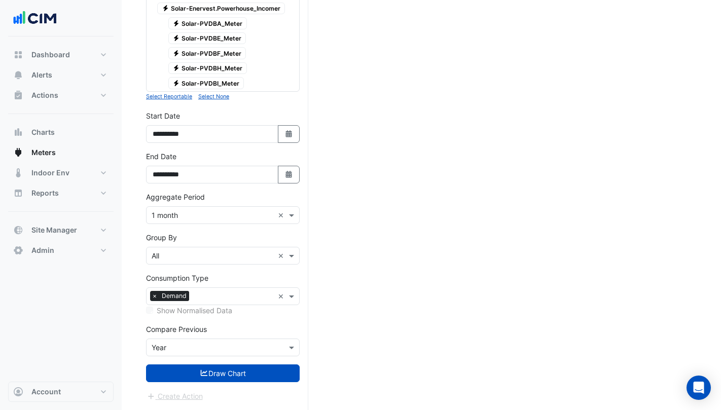
click at [195, 377] on button "Draw Chart" at bounding box center [223, 373] width 154 height 18
